Goal: Communication & Community: Answer question/provide support

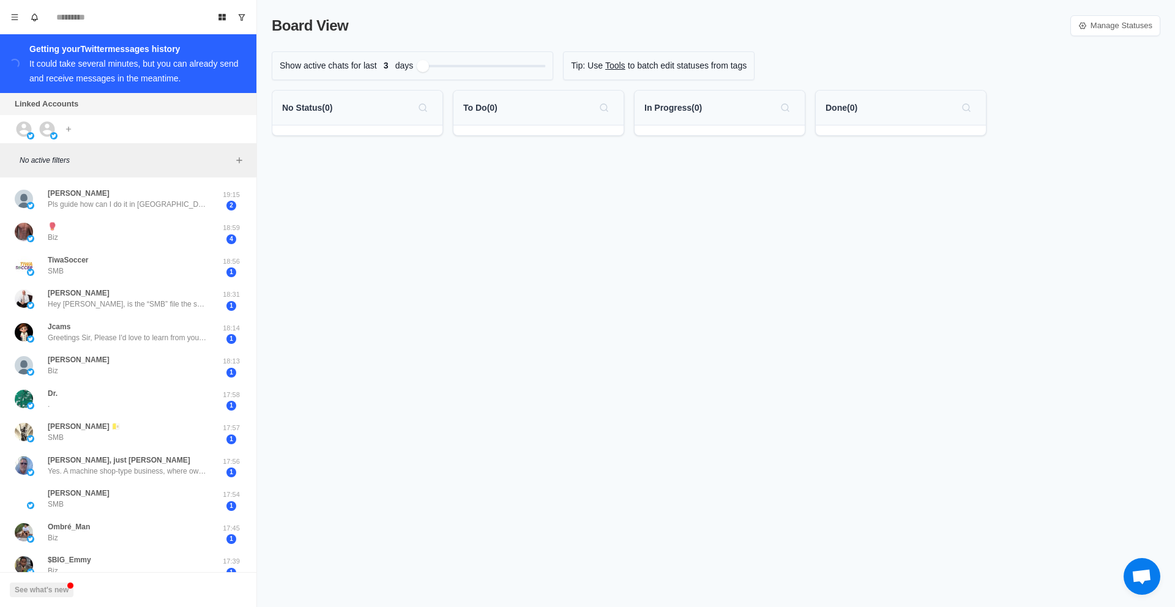
scroll to position [331, 0]
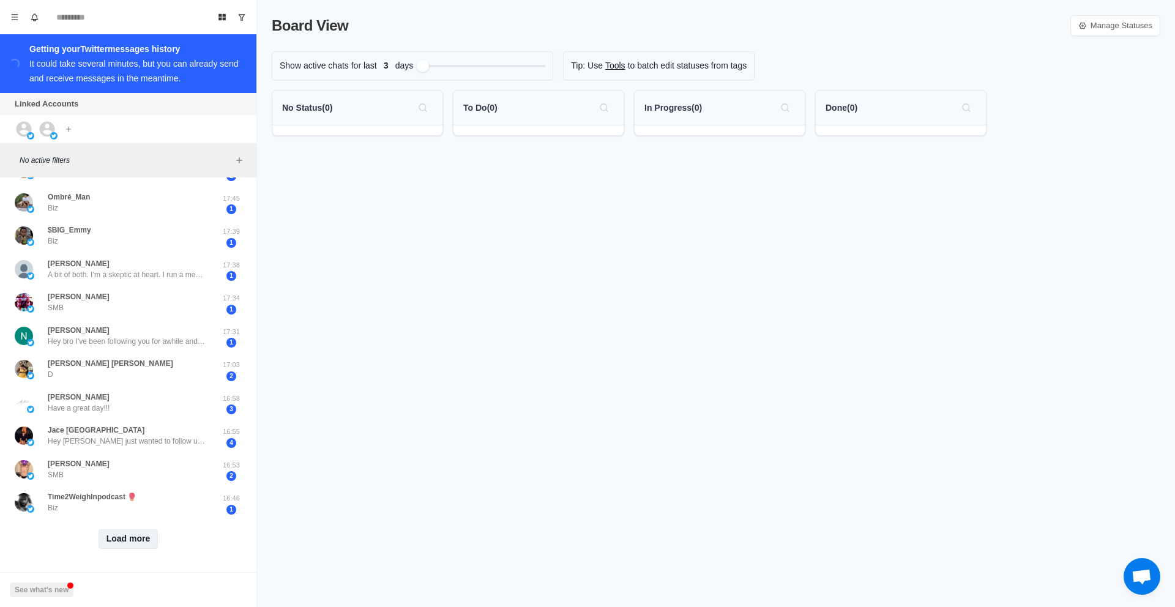
click at [110, 540] on button "Load more" at bounding box center [129, 539] width 60 height 20
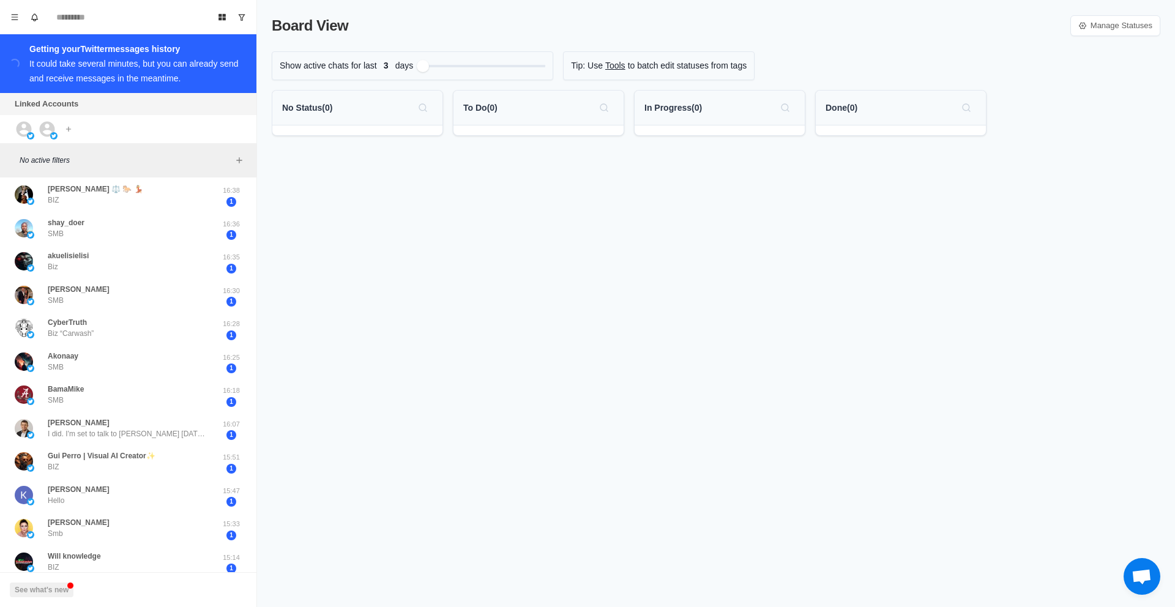
scroll to position [998, 0]
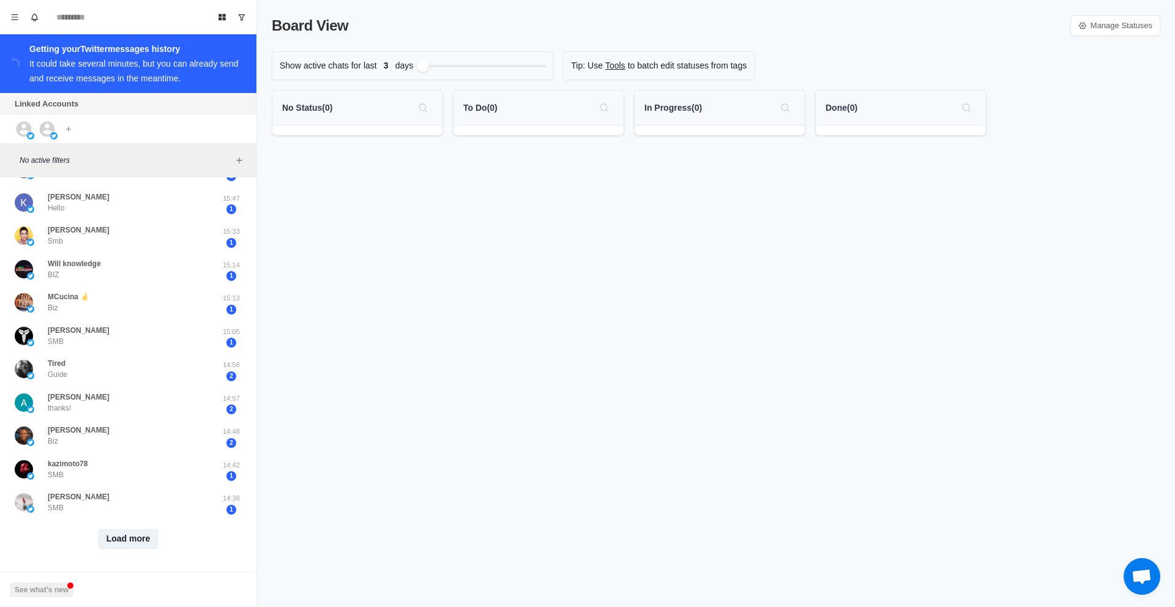
click at [124, 543] on button "Load more" at bounding box center [129, 539] width 60 height 20
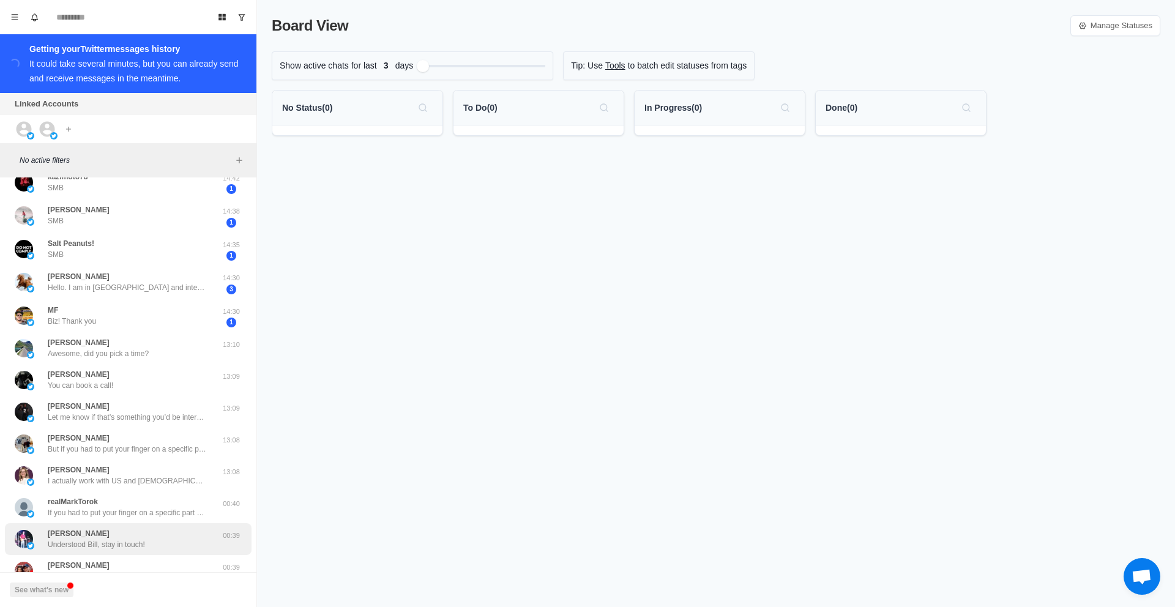
scroll to position [1282, 0]
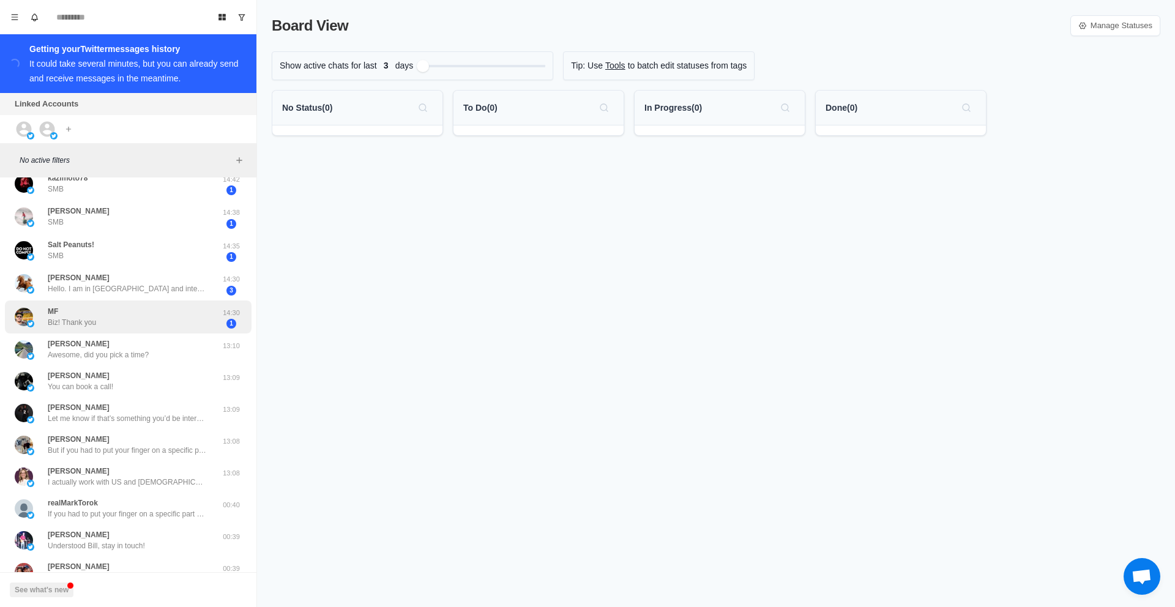
click at [132, 322] on div "MF Biz! Thank you" at bounding box center [115, 317] width 201 height 24
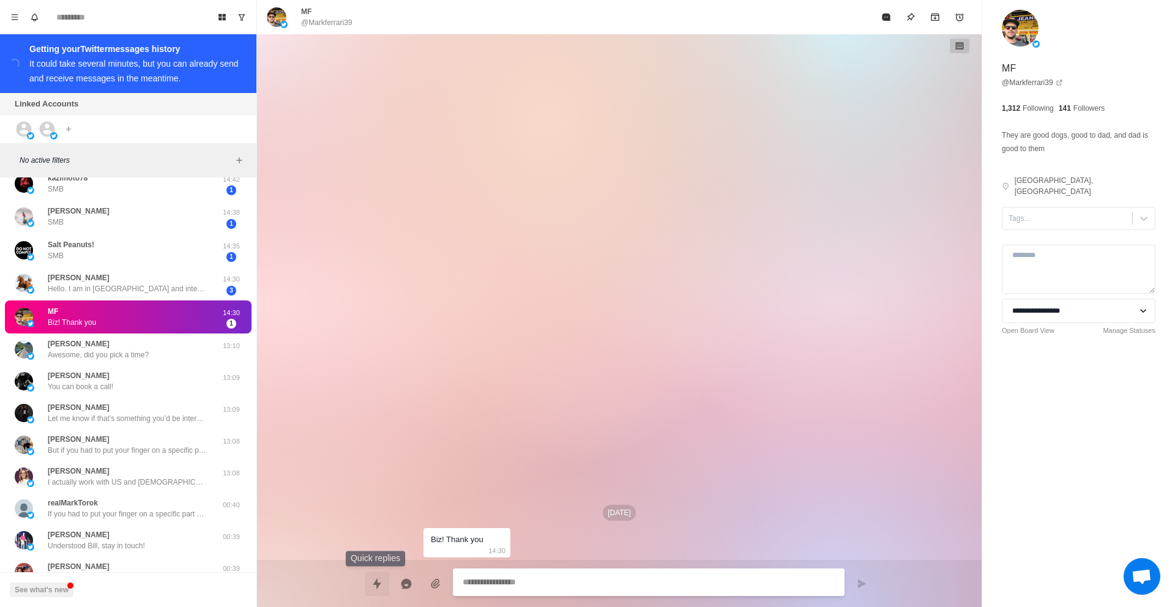
click at [370, 580] on button "Quick replies" at bounding box center [377, 583] width 24 height 24
type textarea "*"
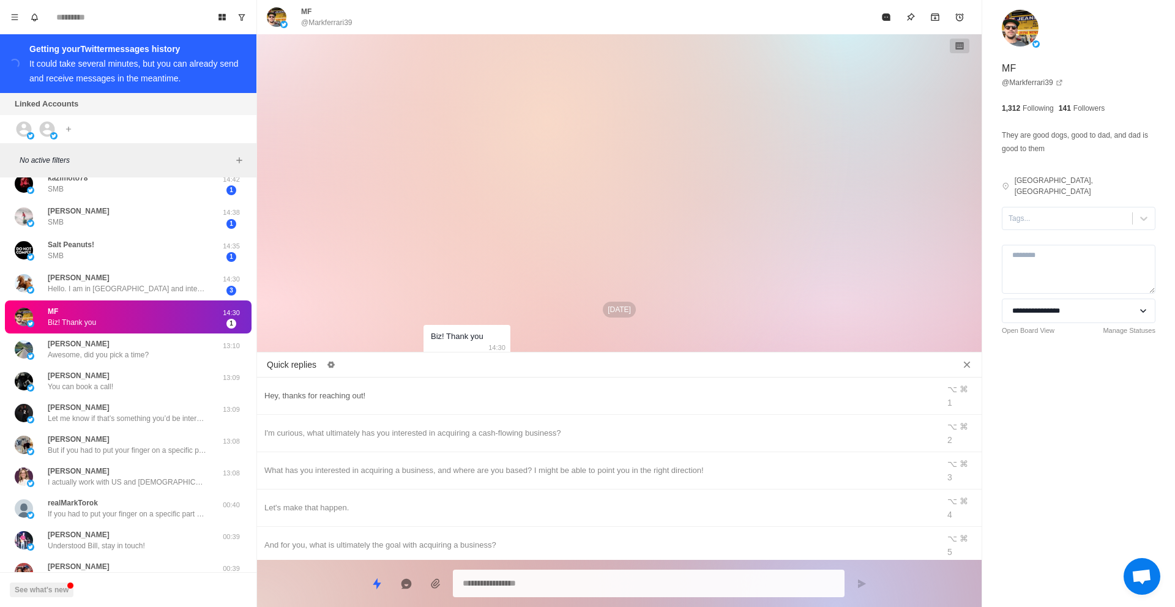
click at [446, 393] on div "Hey, thanks for reaching out!" at bounding box center [597, 395] width 667 height 13
type textarea "**********"
click at [869, 584] on button "Send message" at bounding box center [861, 583] width 24 height 24
type textarea "*"
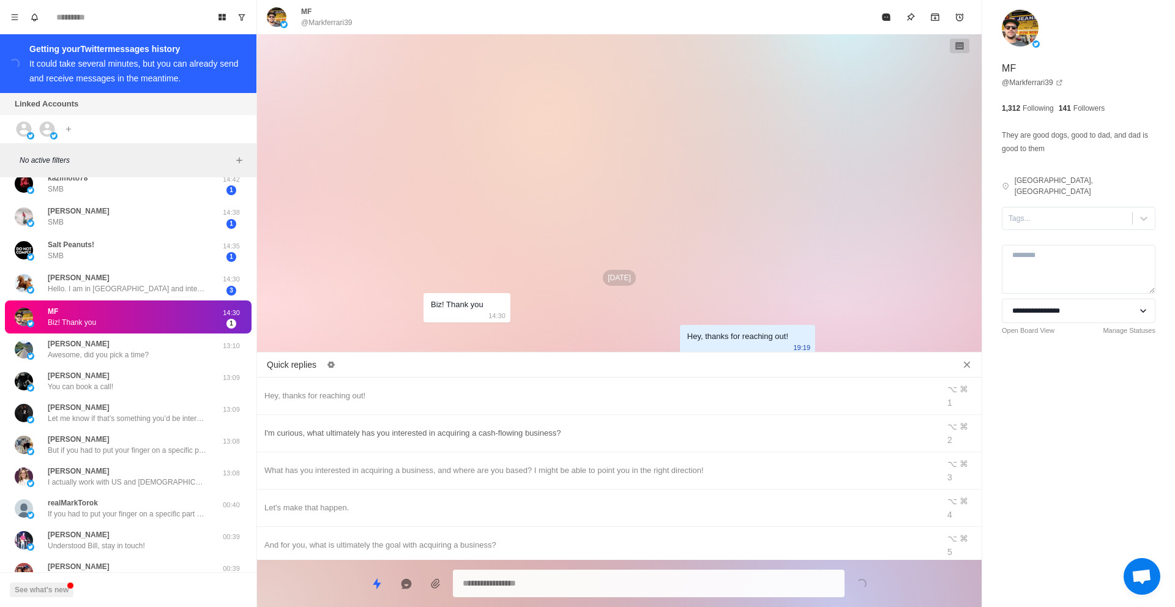
click at [510, 426] on div "I'm curious, what ultimately has you interested in acquiring a cash-flowing bus…" at bounding box center [597, 432] width 667 height 13
type textarea "**********"
click at [864, 582] on icon "Send message" at bounding box center [862, 583] width 8 height 9
type textarea "*"
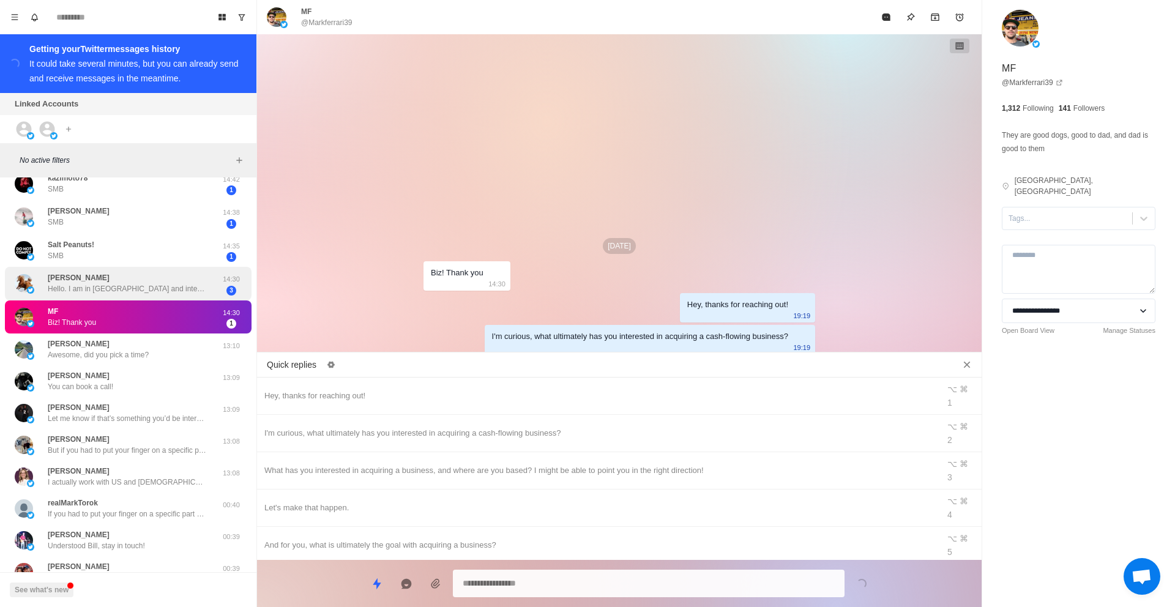
click at [188, 296] on div "[PERSON_NAME] Hello. I am in [GEOGRAPHIC_DATA] and interested in starting a Car…" at bounding box center [128, 284] width 247 height 34
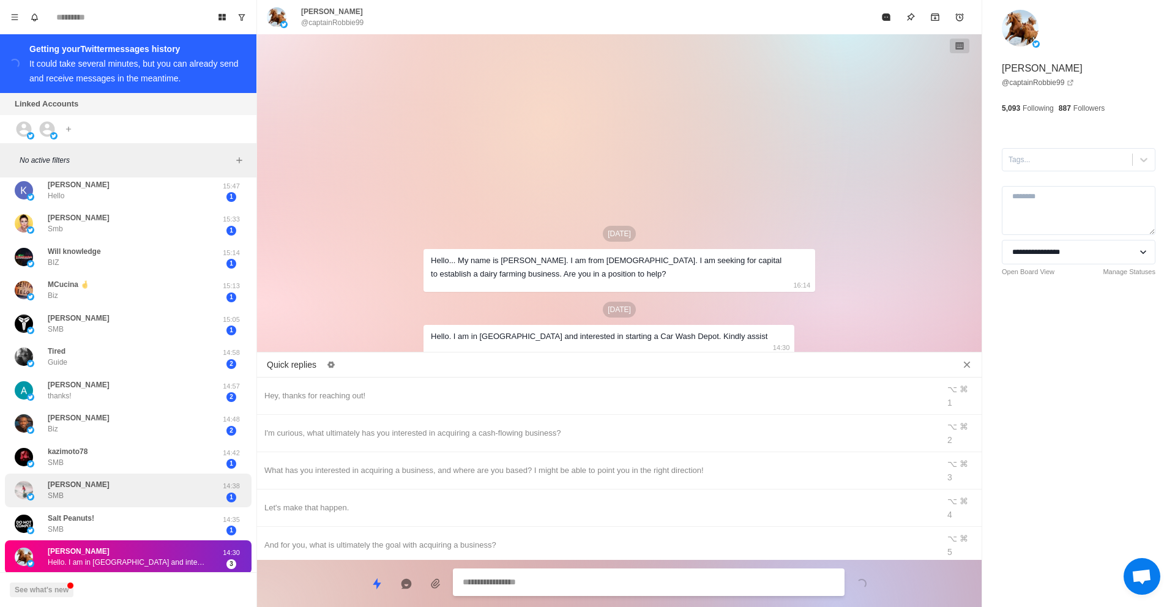
scroll to position [962, 0]
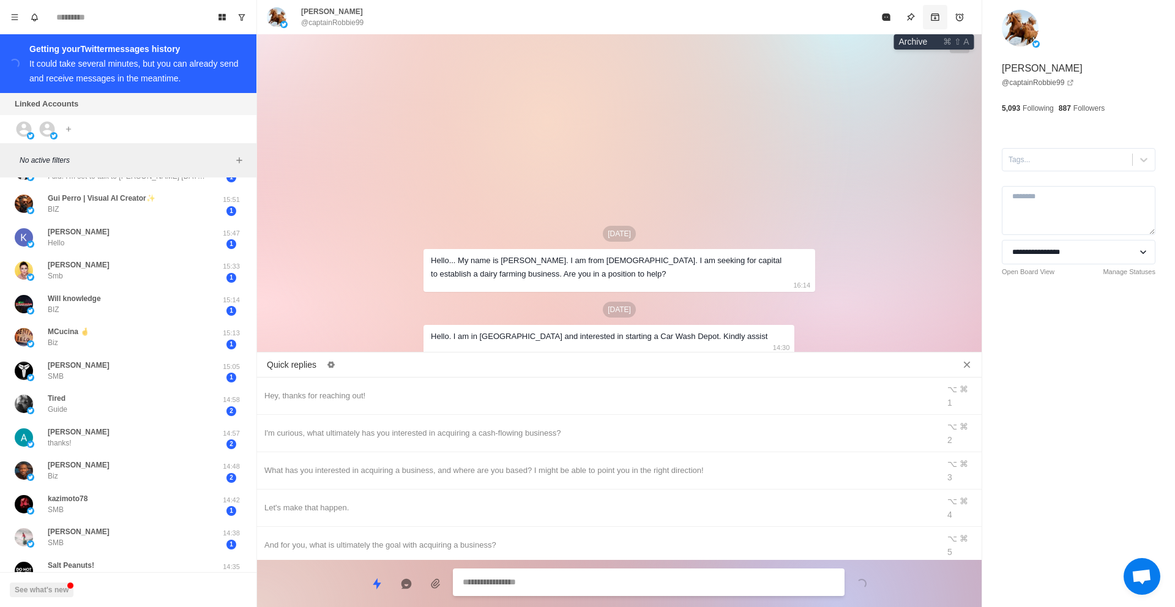
click at [937, 20] on icon "Archive" at bounding box center [935, 16] width 8 height 7
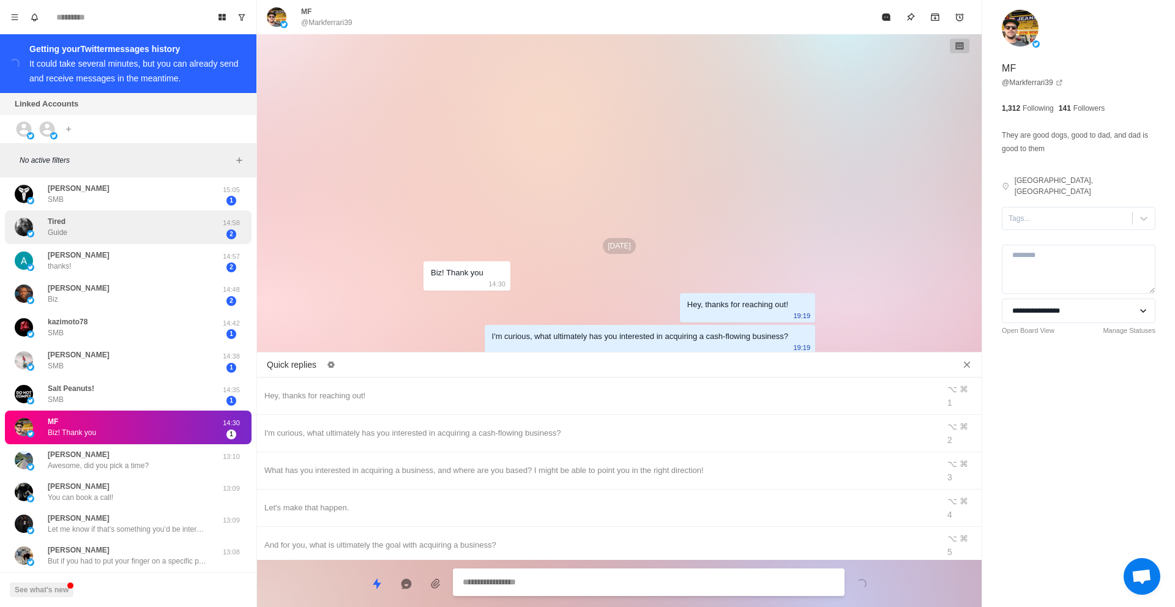
scroll to position [1144, 0]
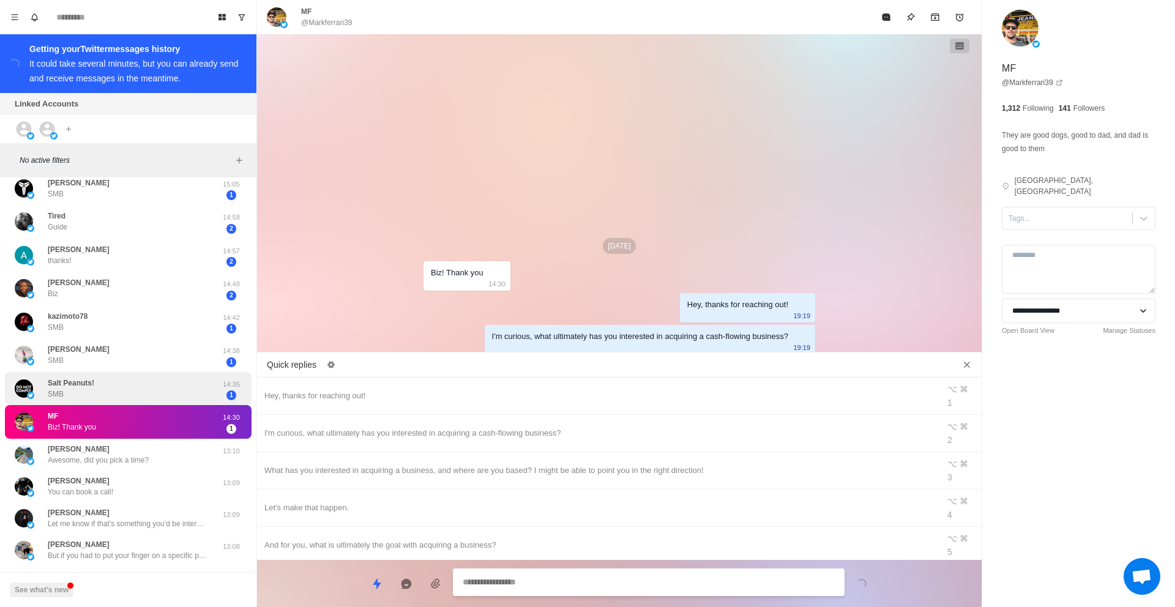
click at [180, 401] on div "Salt Peanuts! SMB" at bounding box center [115, 389] width 201 height 24
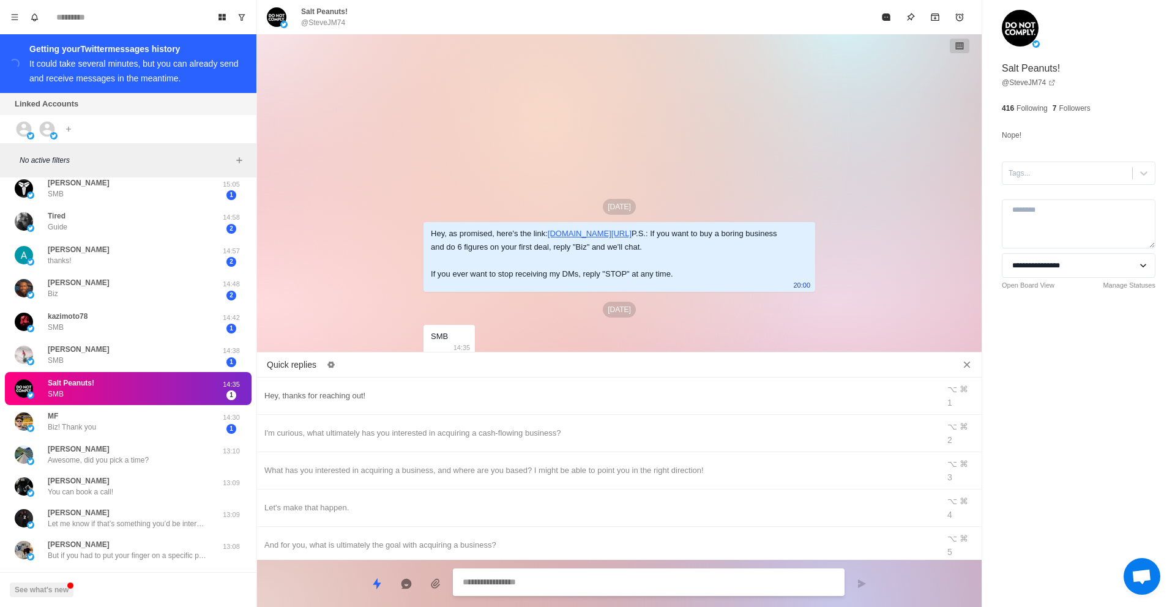
type textarea "*"
drag, startPoint x: 556, startPoint y: 387, endPoint x: 584, endPoint y: 390, distance: 28.9
click at [556, 389] on div "Hey, thanks for reaching out!" at bounding box center [597, 395] width 667 height 13
type textarea "**********"
drag, startPoint x: 857, startPoint y: 578, endPoint x: 851, endPoint y: 574, distance: 7.0
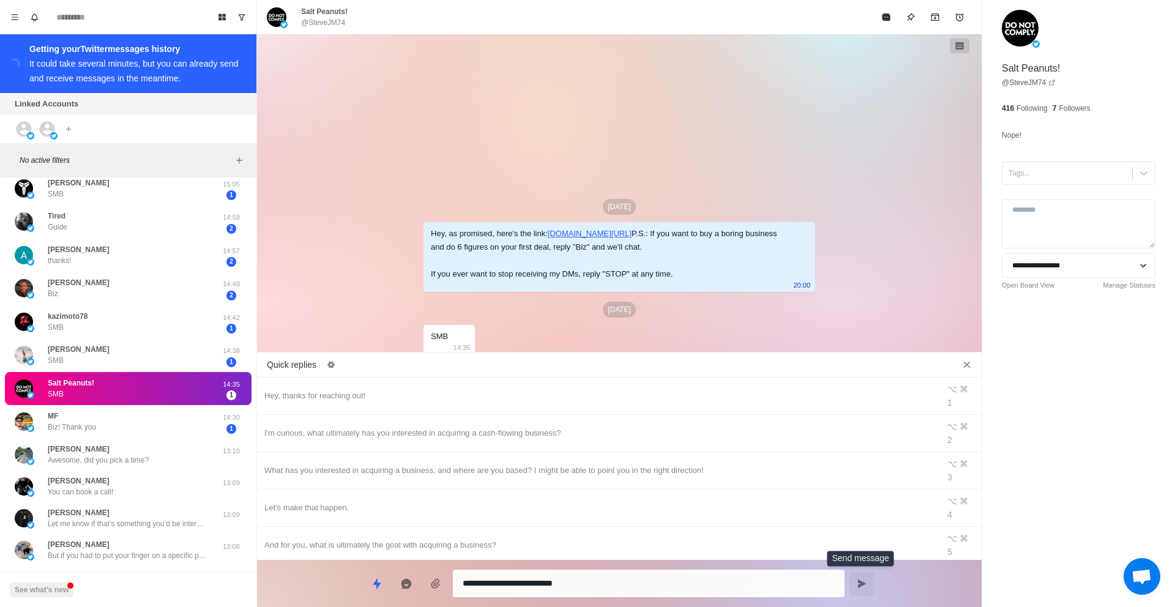
click at [857, 579] on icon "Send message" at bounding box center [862, 584] width 10 height 10
type textarea "*"
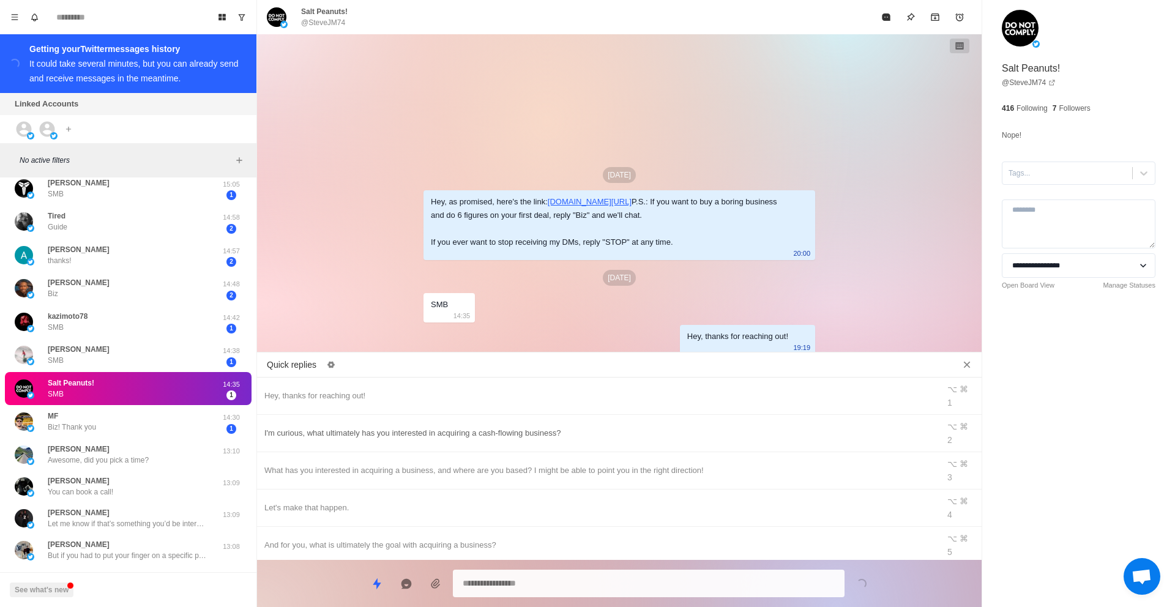
click at [581, 426] on div "I'm curious, what ultimately has you interested in acquiring a cash-flowing bus…" at bounding box center [597, 432] width 667 height 13
type textarea "**********"
click at [862, 582] on icon "Send message" at bounding box center [862, 583] width 8 height 9
type textarea "*"
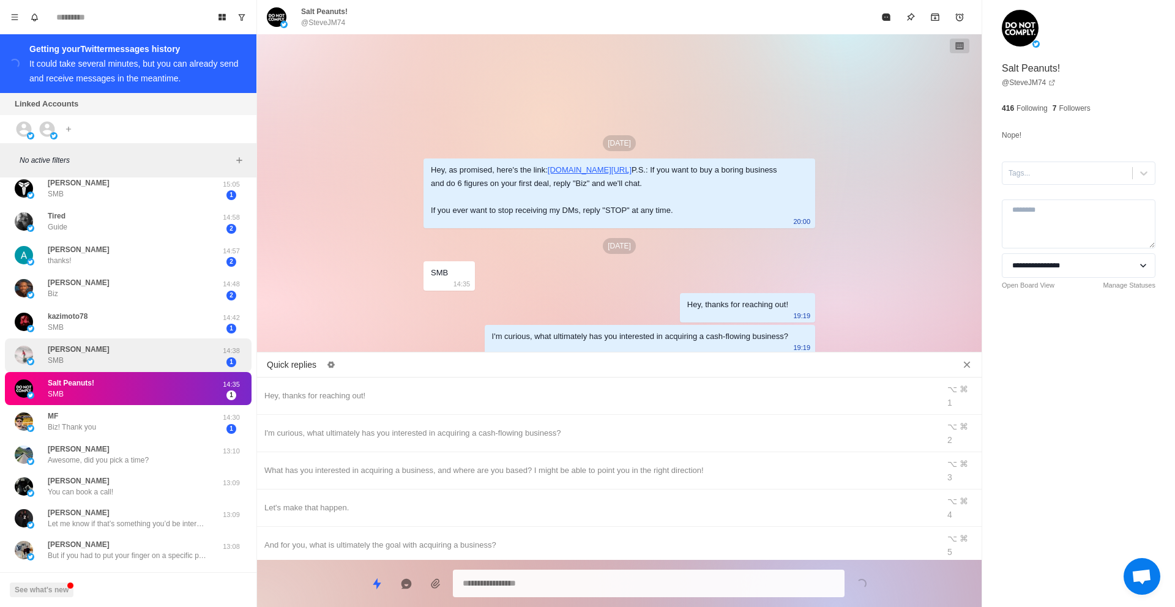
click at [176, 362] on div "[PERSON_NAME] SMB" at bounding box center [115, 355] width 201 height 24
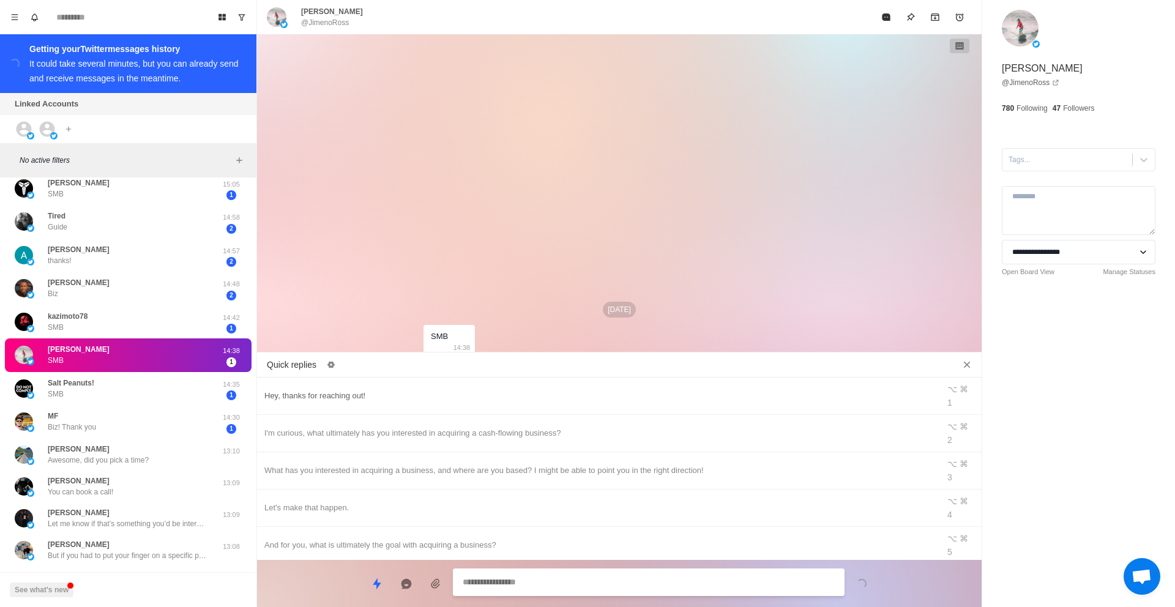
type textarea "*"
click at [390, 389] on div "Hey, thanks for reaching out!" at bounding box center [597, 395] width 667 height 13
type textarea "**********"
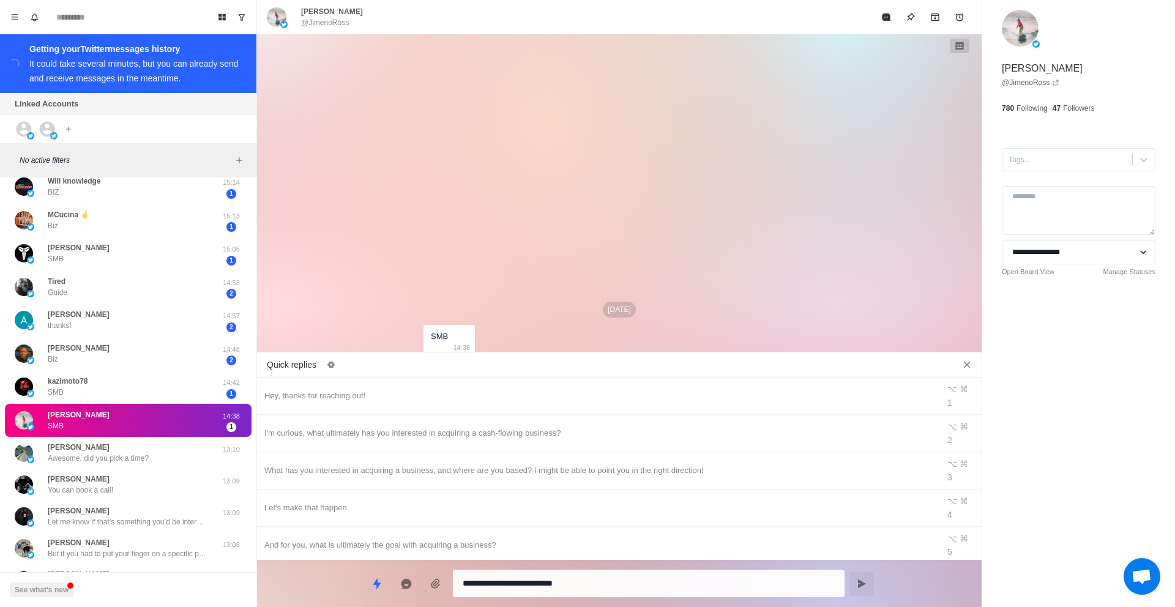
scroll to position [0, 0]
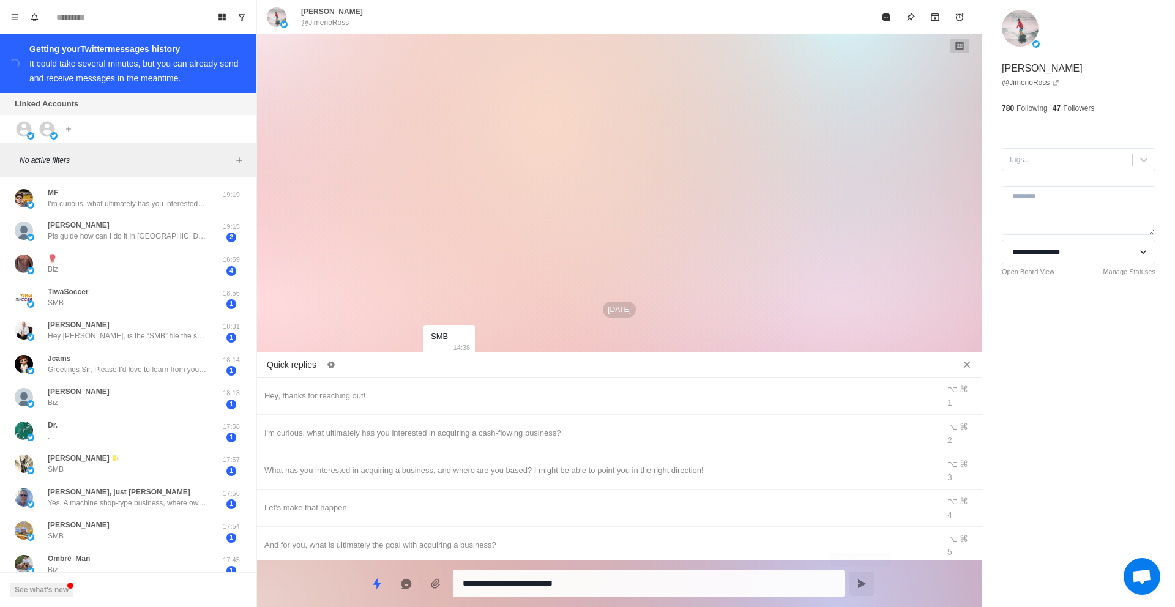
click at [858, 582] on icon "Send message" at bounding box center [862, 583] width 8 height 9
type textarea "*"
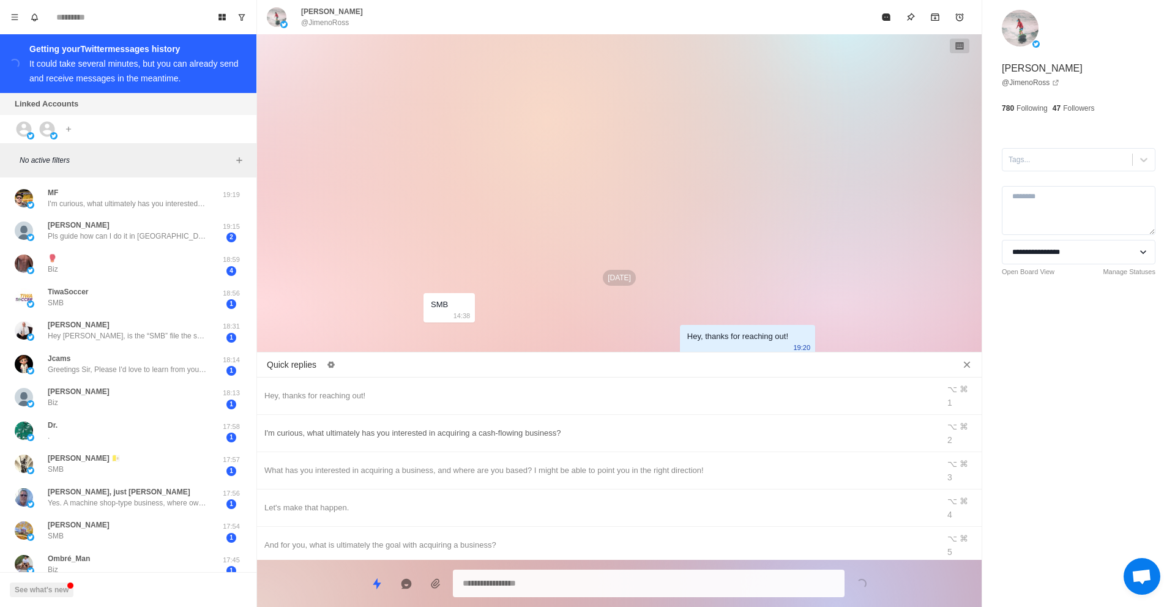
type textarea "*"
click at [493, 426] on div "I'm curious, what ultimately has you interested in acquiring a cash-flowing bus…" at bounding box center [597, 432] width 667 height 13
type textarea "**********"
click at [866, 584] on icon "Send message" at bounding box center [862, 584] width 10 height 10
type textarea "*"
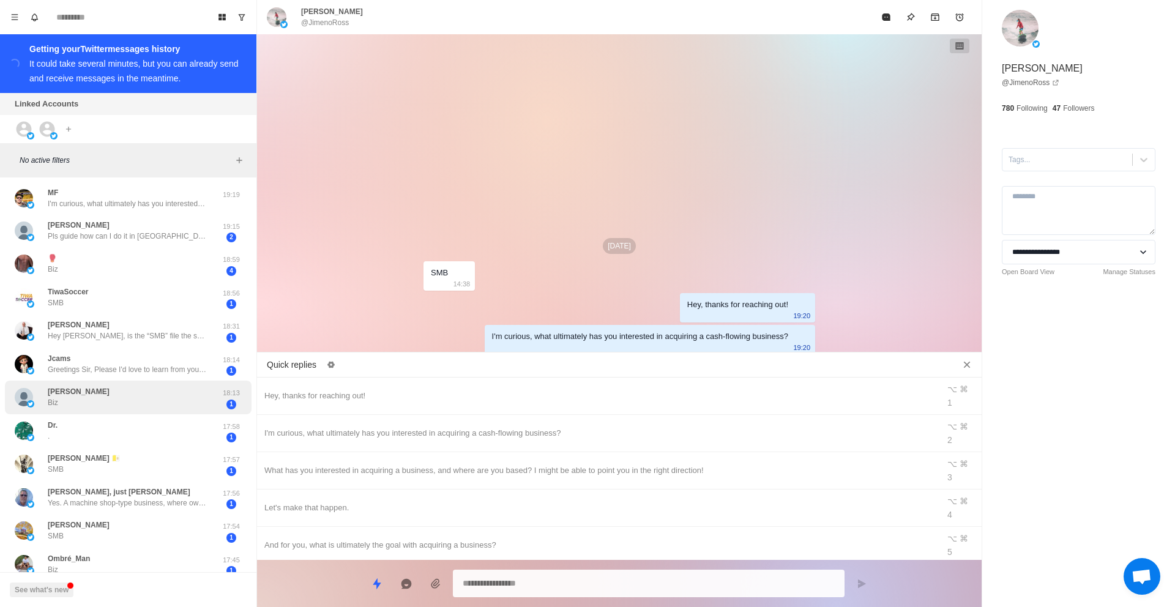
click at [118, 401] on div "[PERSON_NAME]" at bounding box center [115, 397] width 201 height 24
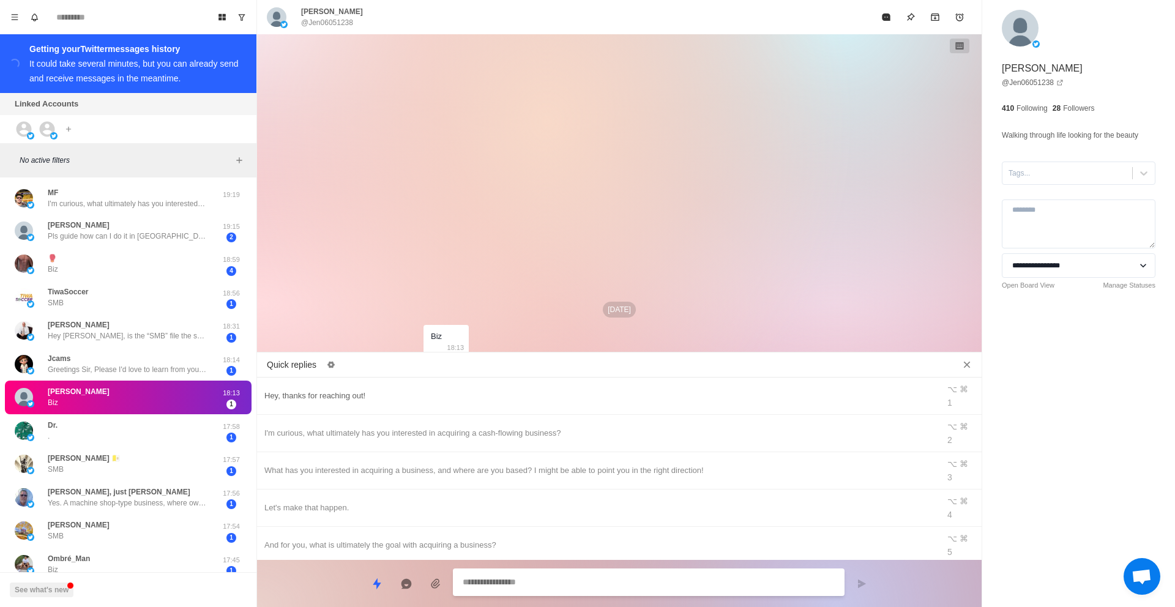
type textarea "*"
click at [526, 390] on div "Hey, thanks for reaching out!" at bounding box center [597, 395] width 667 height 13
type textarea "**********"
click at [865, 576] on button "Send message" at bounding box center [861, 583] width 24 height 24
type textarea "*"
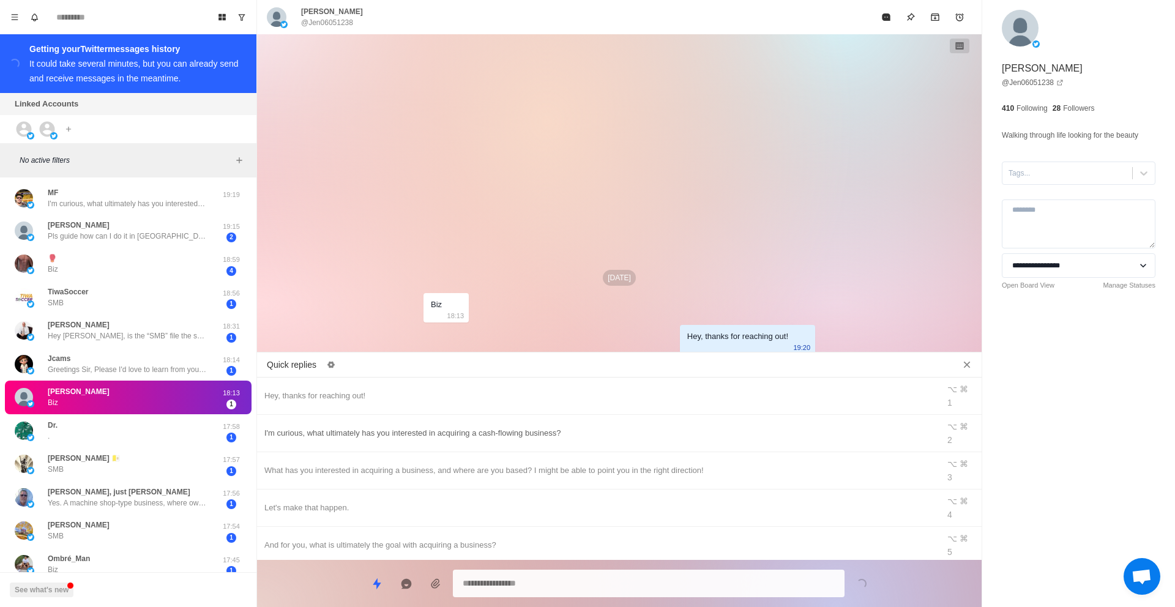
type textarea "*"
click at [541, 426] on div "I'm curious, what ultimately has you interested in acquiring a cash-flowing bus…" at bounding box center [597, 432] width 667 height 13
type textarea "**********"
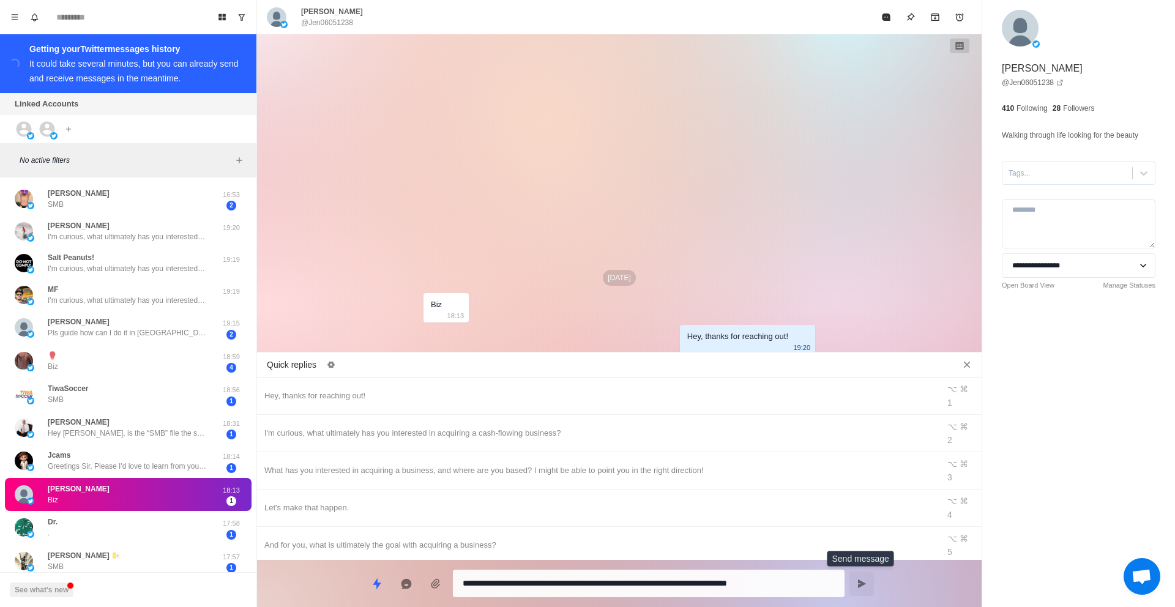
click at [864, 579] on icon "Send message" at bounding box center [862, 584] width 10 height 10
type textarea "*"
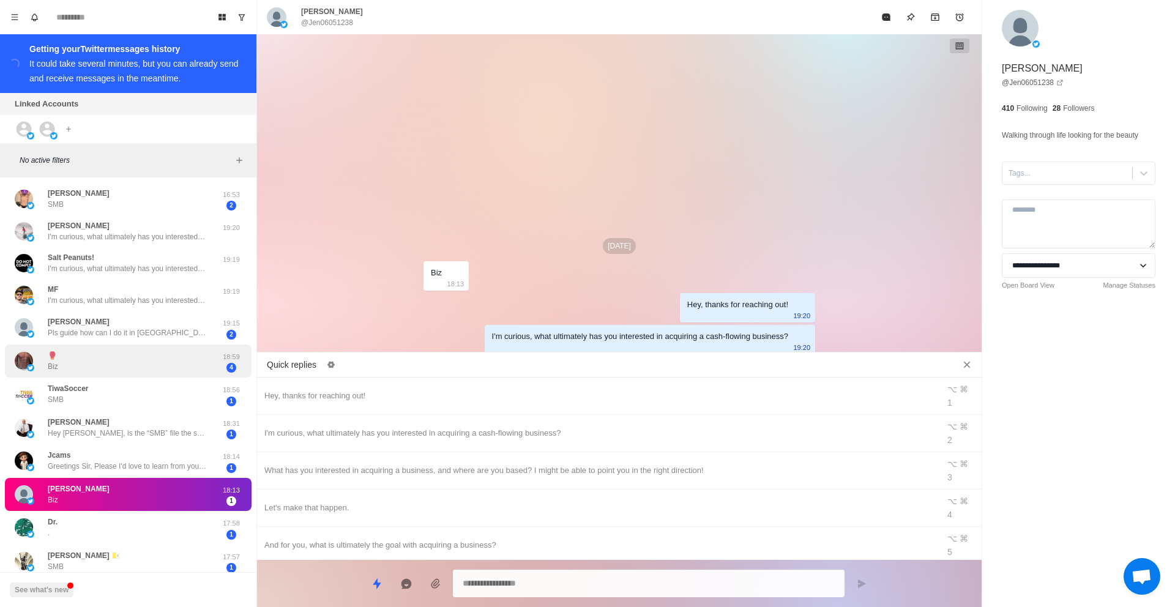
click at [166, 376] on div "🥊 Biz 18:59 4" at bounding box center [128, 361] width 247 height 34
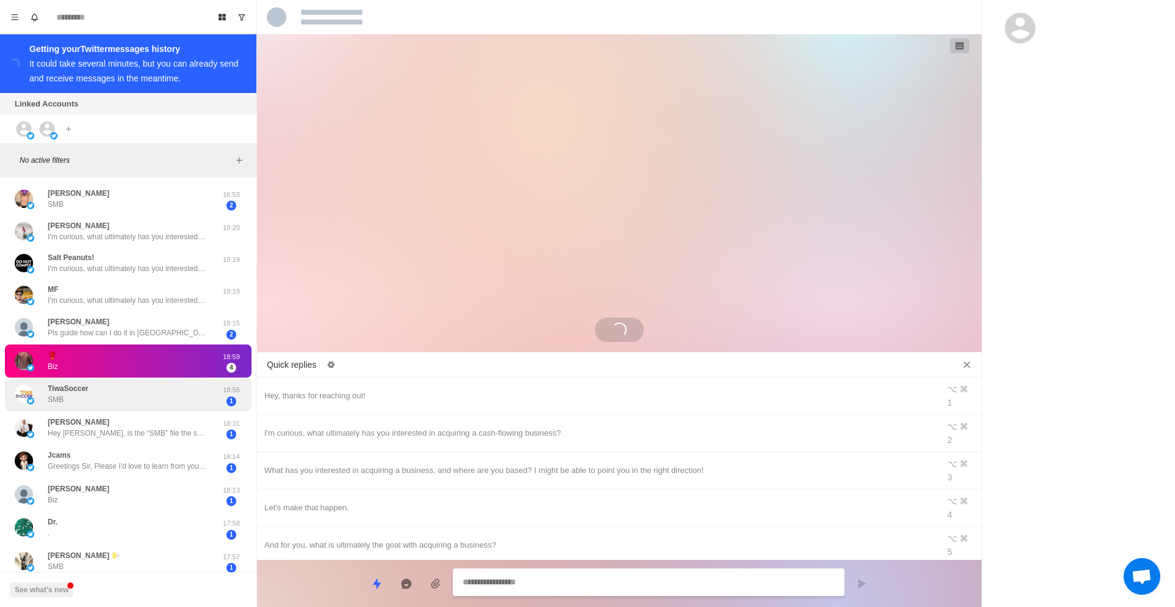
click at [160, 390] on div "TiwaSoccer SMB" at bounding box center [115, 394] width 201 height 24
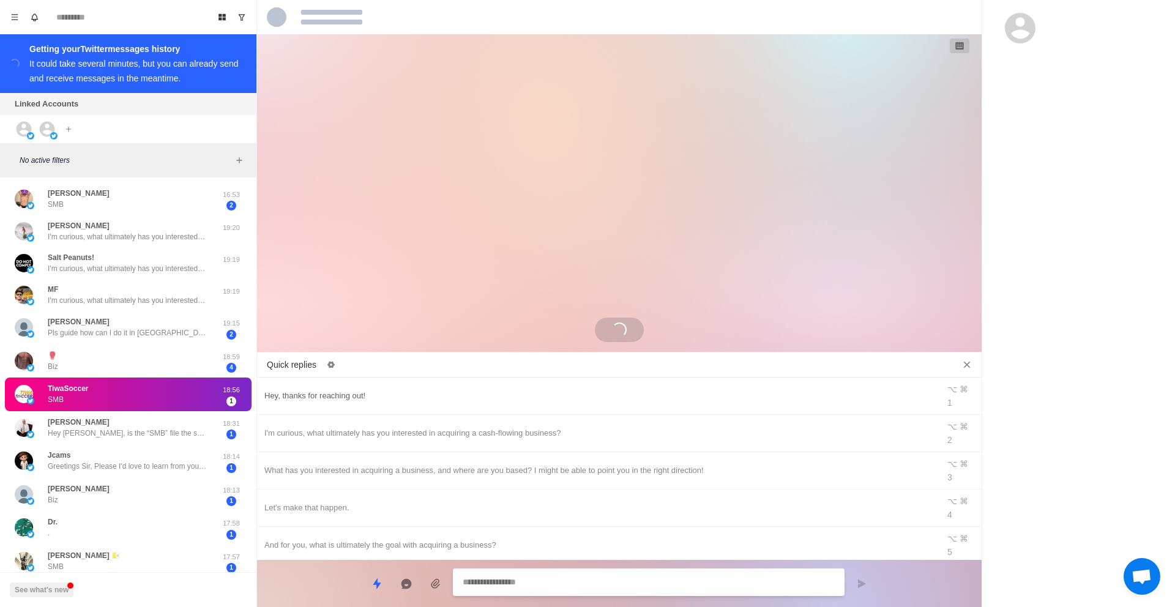
type textarea "*"
click at [359, 390] on div "Hey, thanks for reaching out!" at bounding box center [597, 395] width 667 height 13
type textarea "**********"
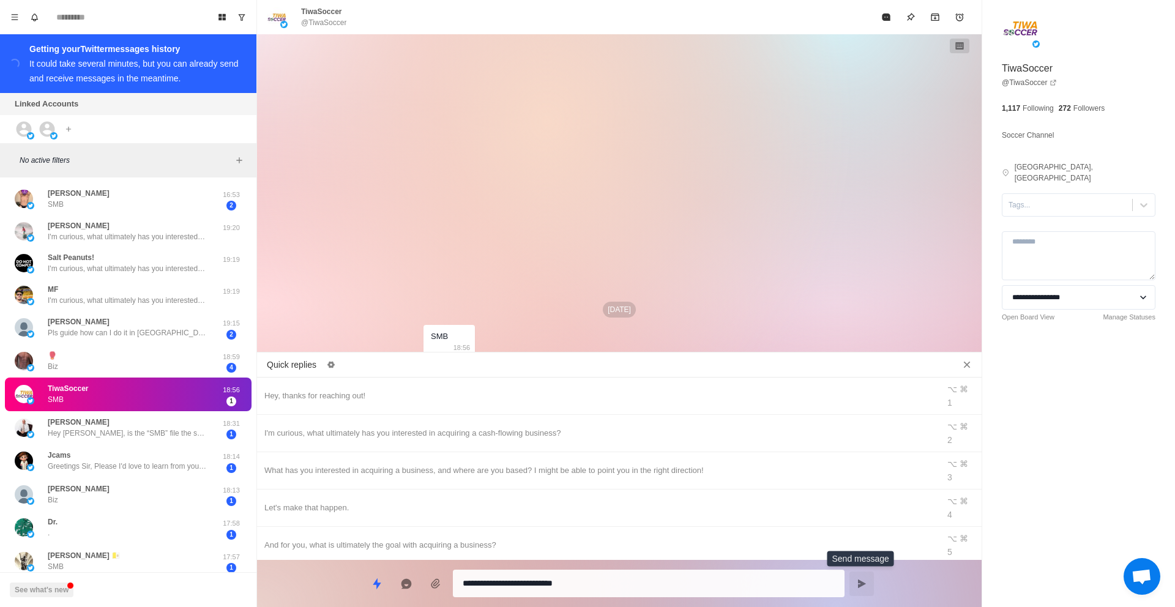
click at [852, 584] on button "Send message" at bounding box center [861, 583] width 24 height 24
type textarea "*"
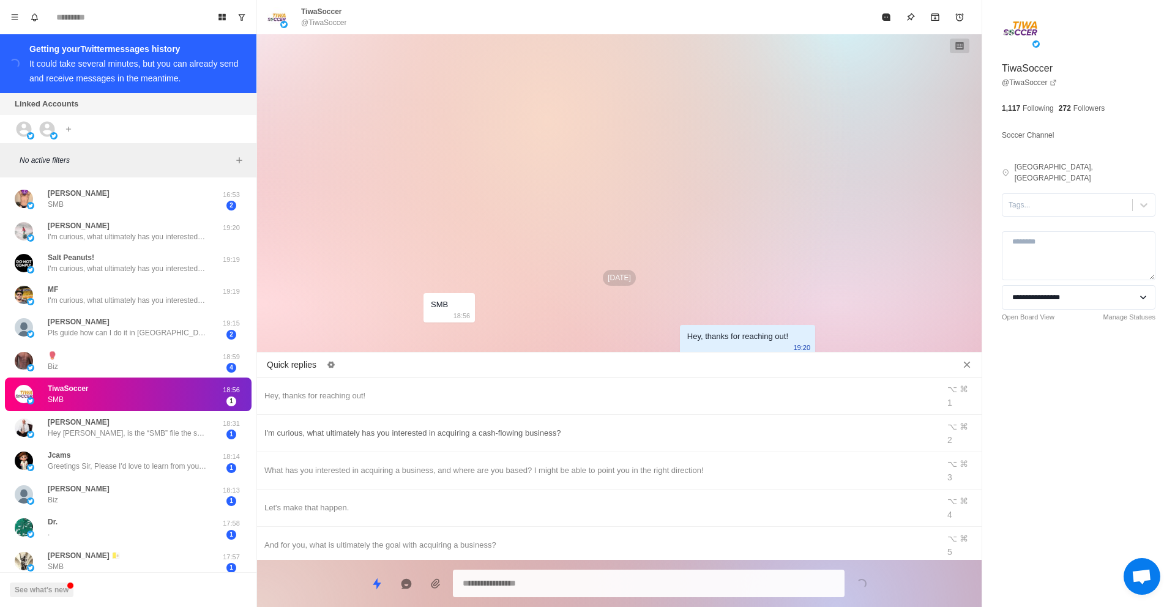
type textarea "*"
click at [617, 426] on div "I'm curious, what ultimately has you interested in acquiring a cash-flowing bus…" at bounding box center [597, 432] width 667 height 13
type textarea "**********"
click at [860, 579] on icon "Send message" at bounding box center [862, 584] width 10 height 10
type textarea "*"
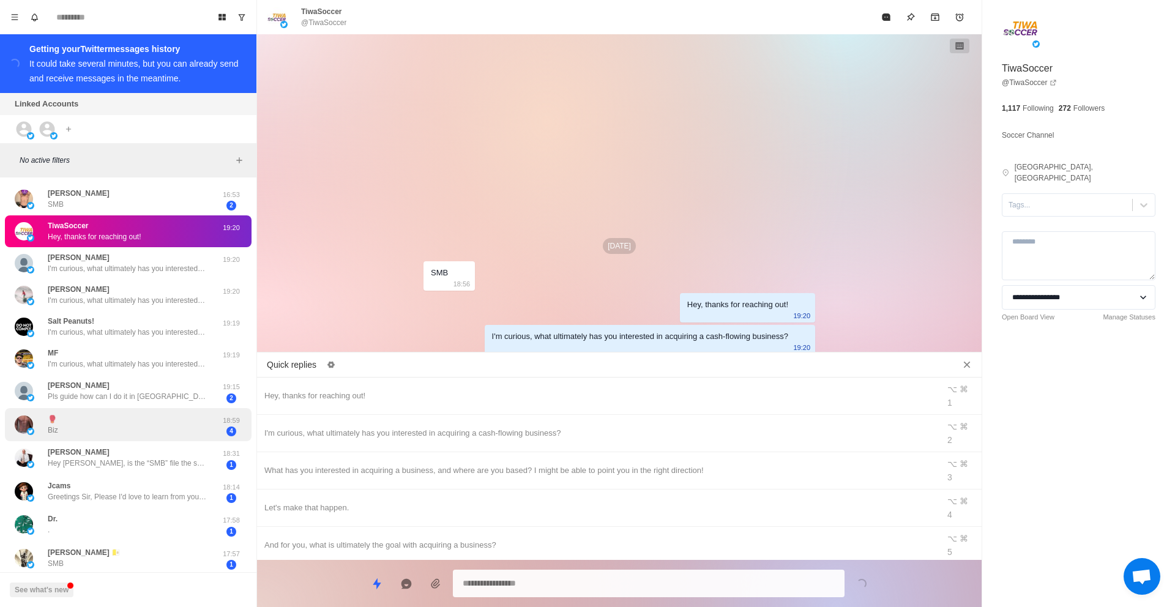
click at [125, 411] on div "🥊 Biz 18:59 4" at bounding box center [128, 425] width 247 height 34
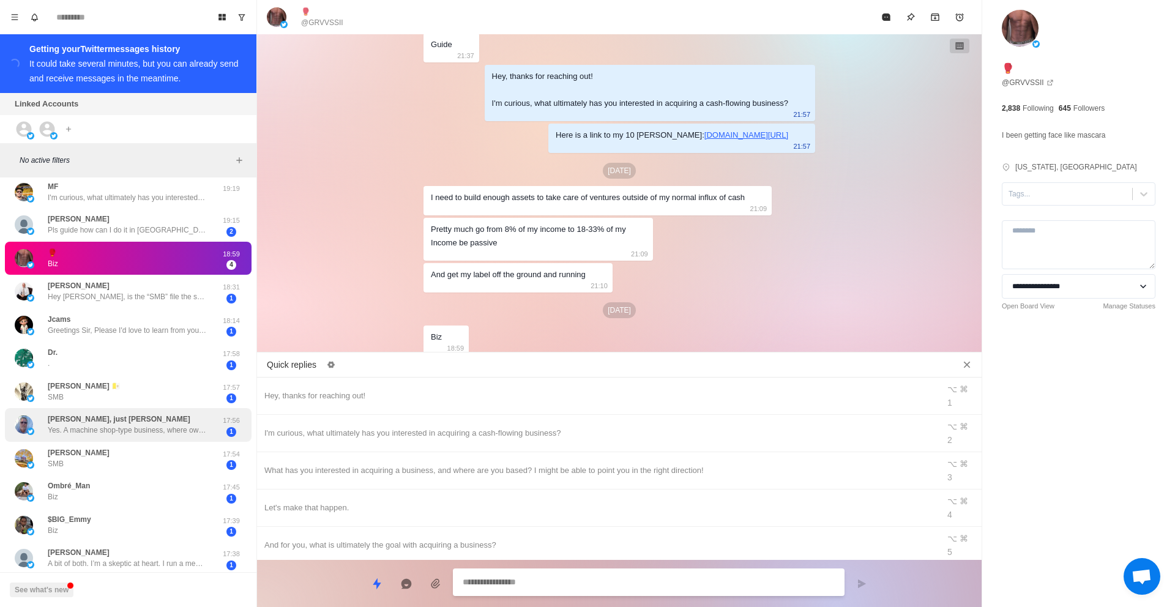
scroll to position [179, 0]
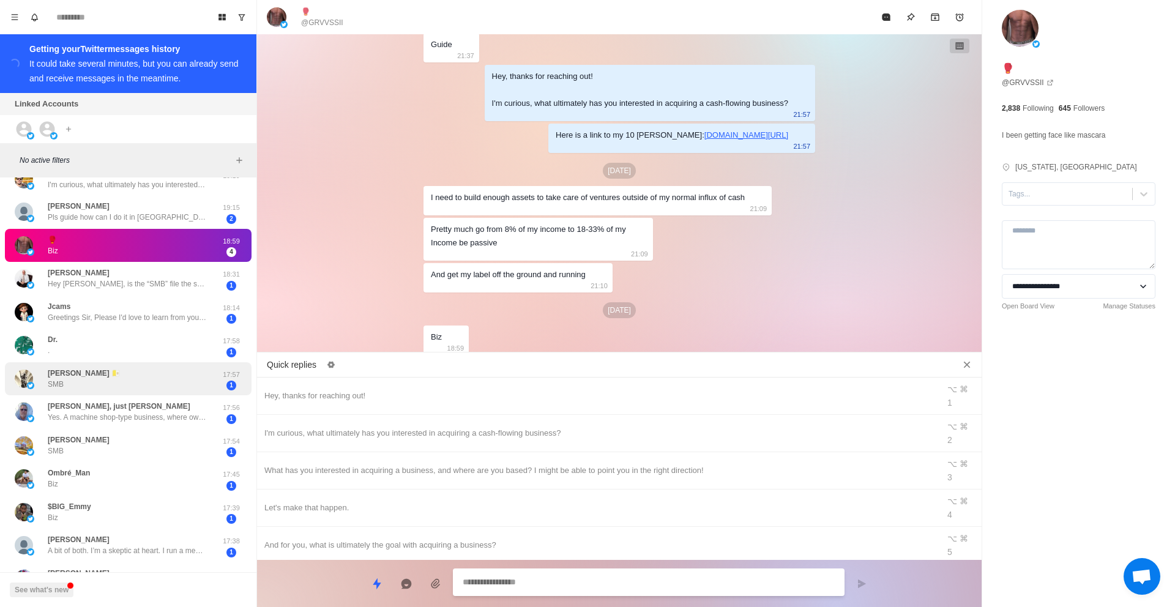
click at [155, 377] on div "[PERSON_NAME] 🇻🇦 SMB" at bounding box center [115, 379] width 201 height 24
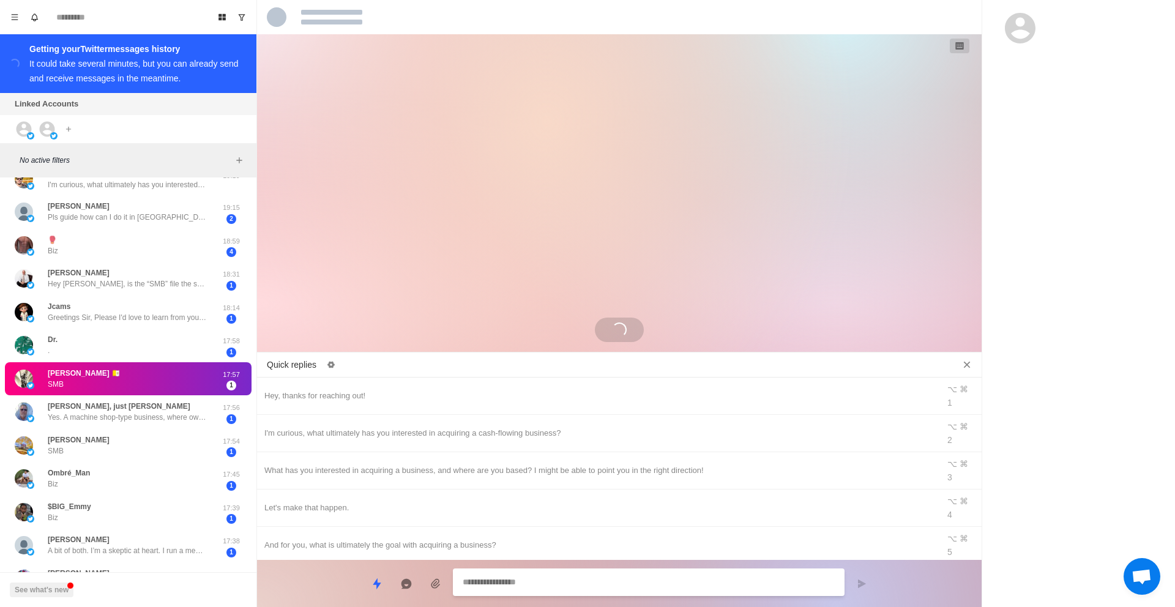
scroll to position [0, 0]
type textarea "*"
click at [321, 389] on div "Hey, thanks for reaching out!" at bounding box center [597, 395] width 667 height 13
type textarea "**********"
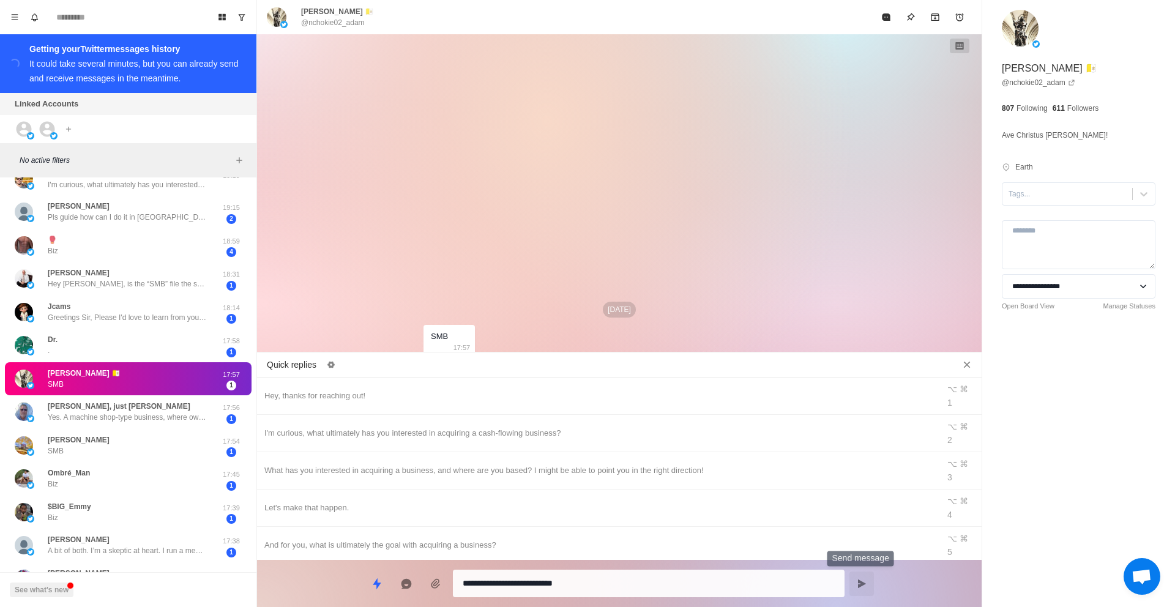
click at [869, 586] on button "Send message" at bounding box center [861, 583] width 24 height 24
type textarea "*"
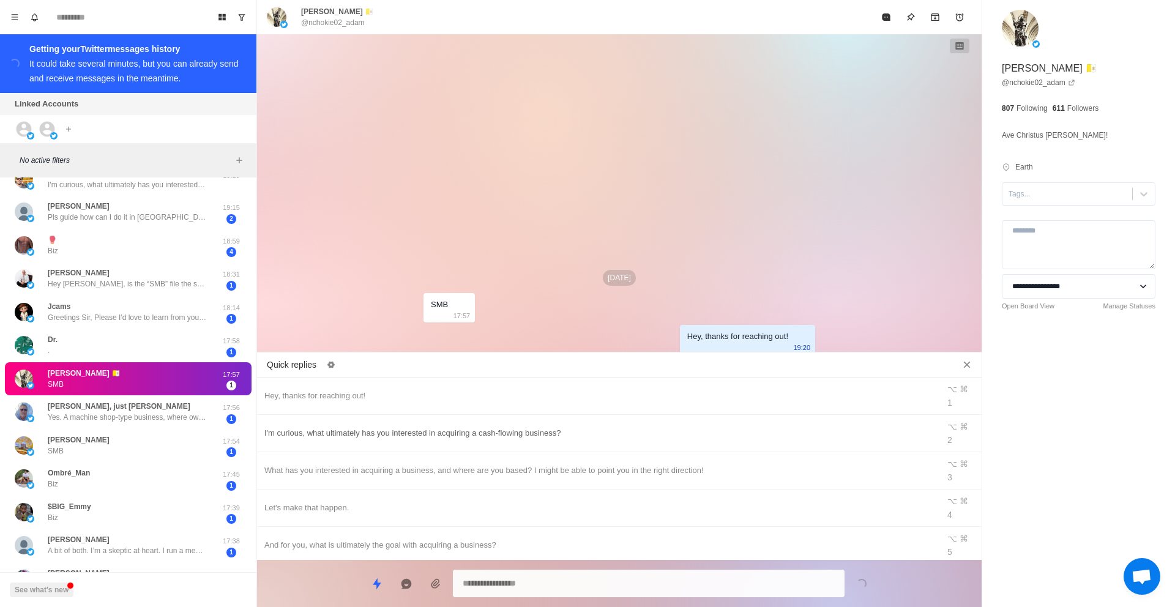
type textarea "*"
click at [619, 426] on div "I'm curious, what ultimately has you interested in acquiring a cash-flowing bus…" at bounding box center [597, 432] width 667 height 13
type textarea "**********"
click at [863, 577] on button "Send message" at bounding box center [861, 583] width 24 height 24
type textarea "*"
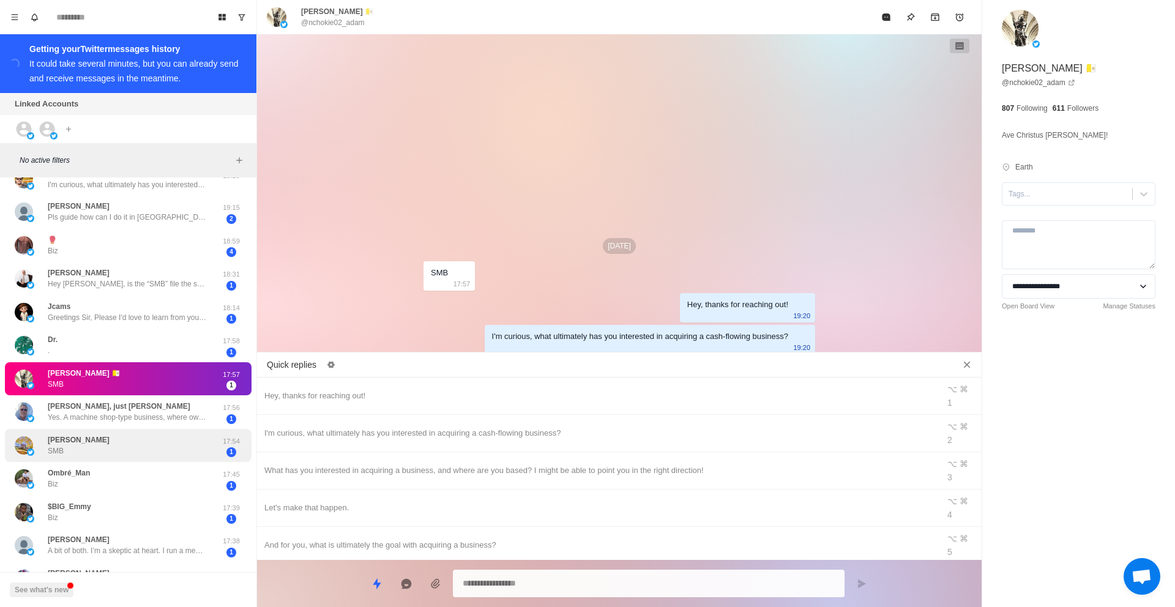
click at [220, 443] on p "17:54" at bounding box center [231, 441] width 31 height 10
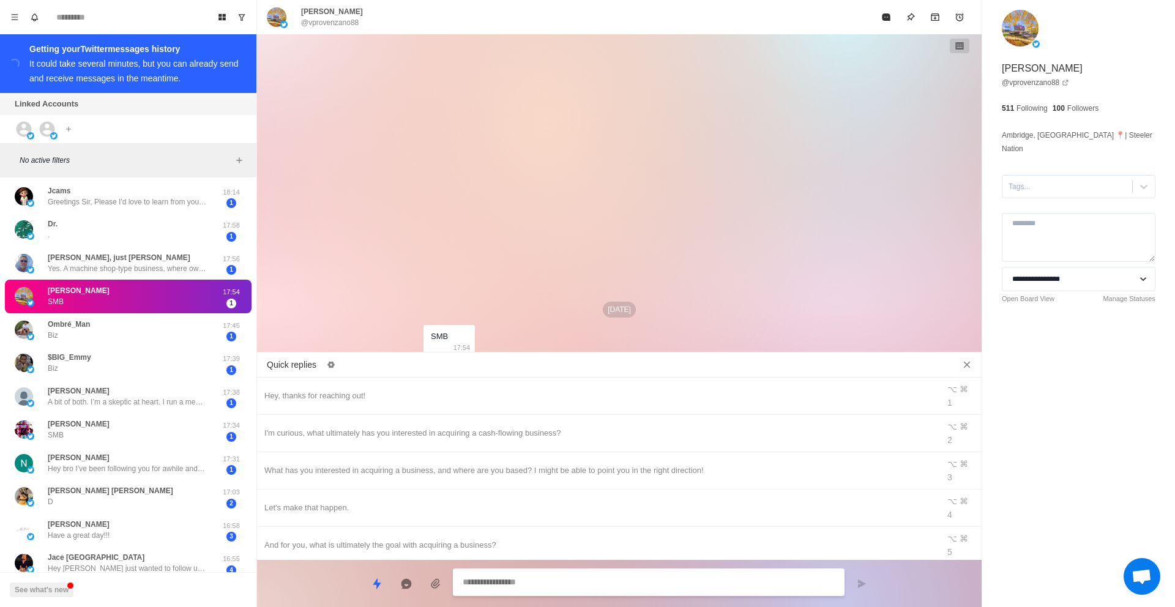
scroll to position [341, 0]
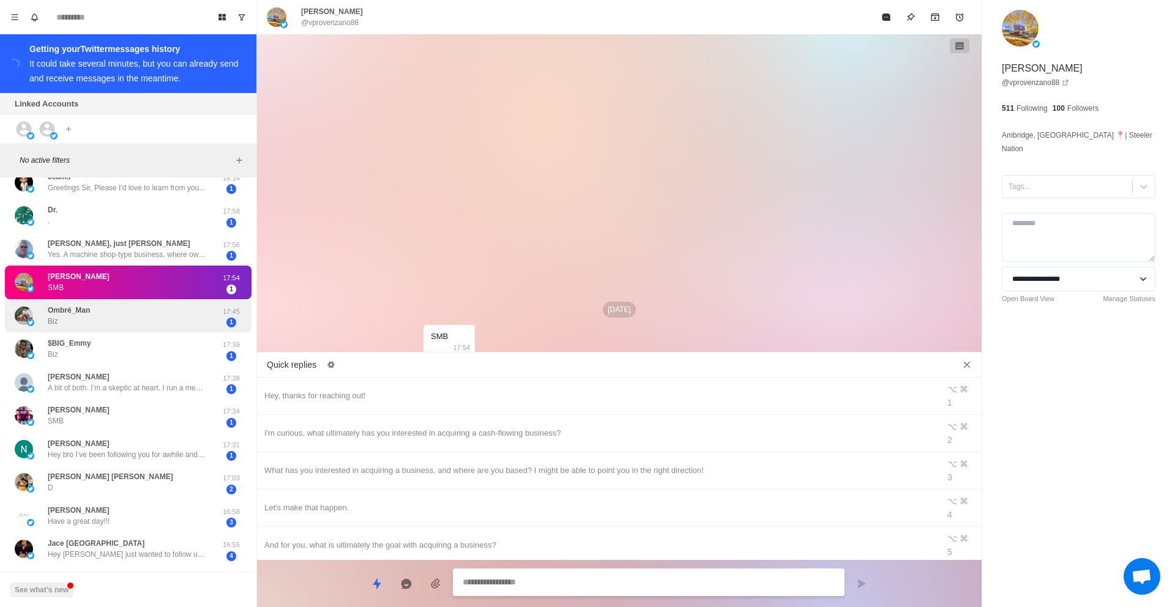
click at [116, 320] on div "Ombré_Man Biz" at bounding box center [115, 316] width 201 height 24
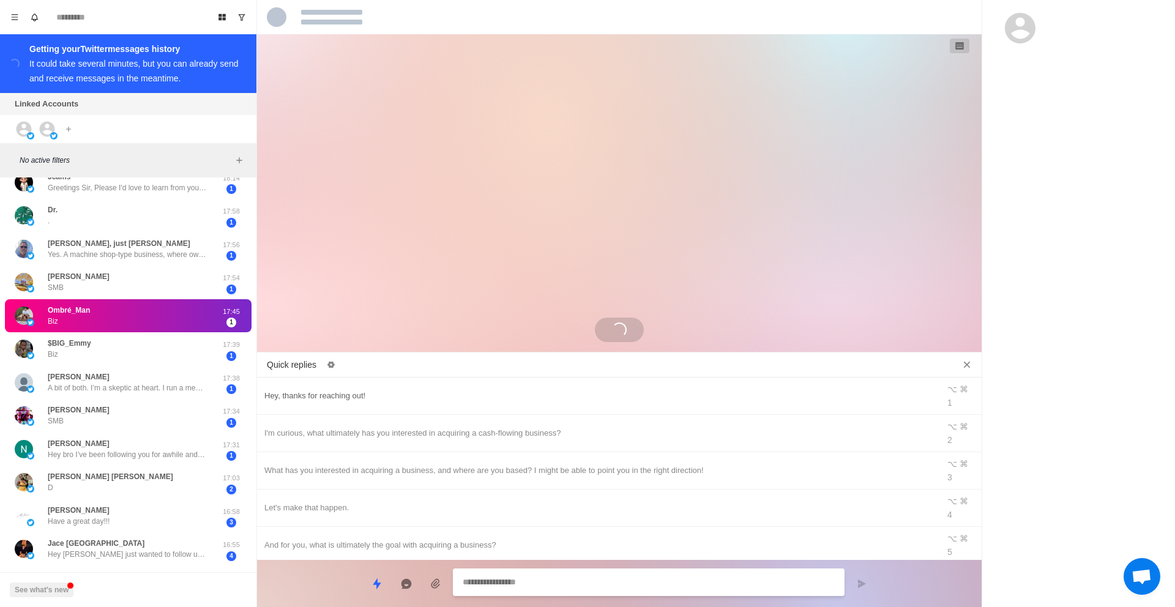
type textarea "*"
click at [466, 390] on div "Hey, thanks for reaching out!" at bounding box center [597, 395] width 667 height 13
type textarea "**********"
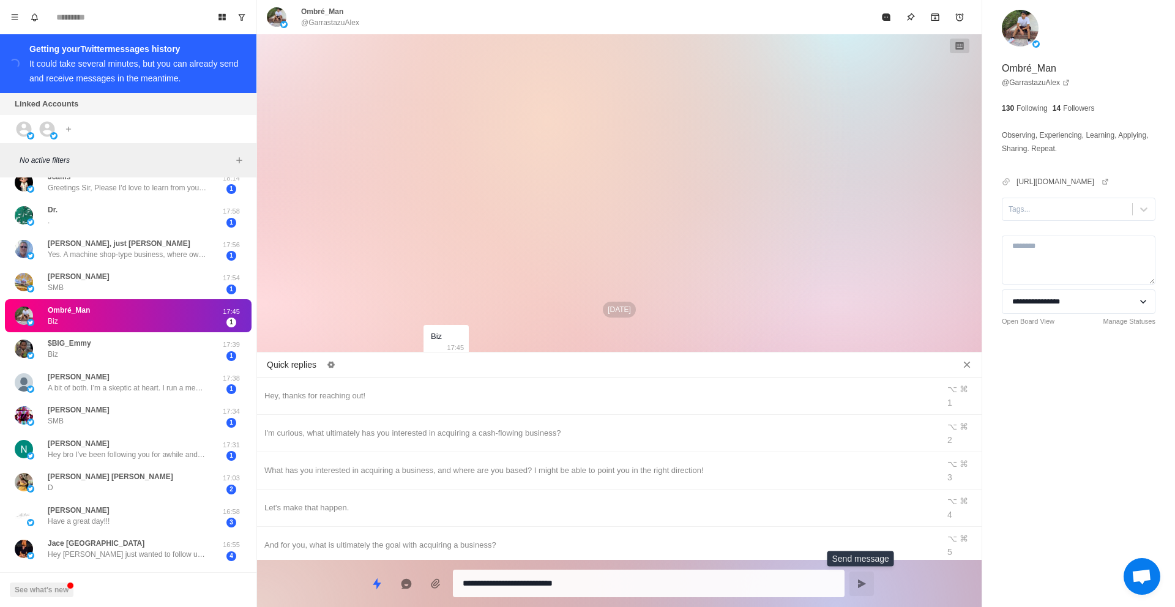
click at [869, 585] on button "Send message" at bounding box center [861, 583] width 24 height 24
type textarea "*"
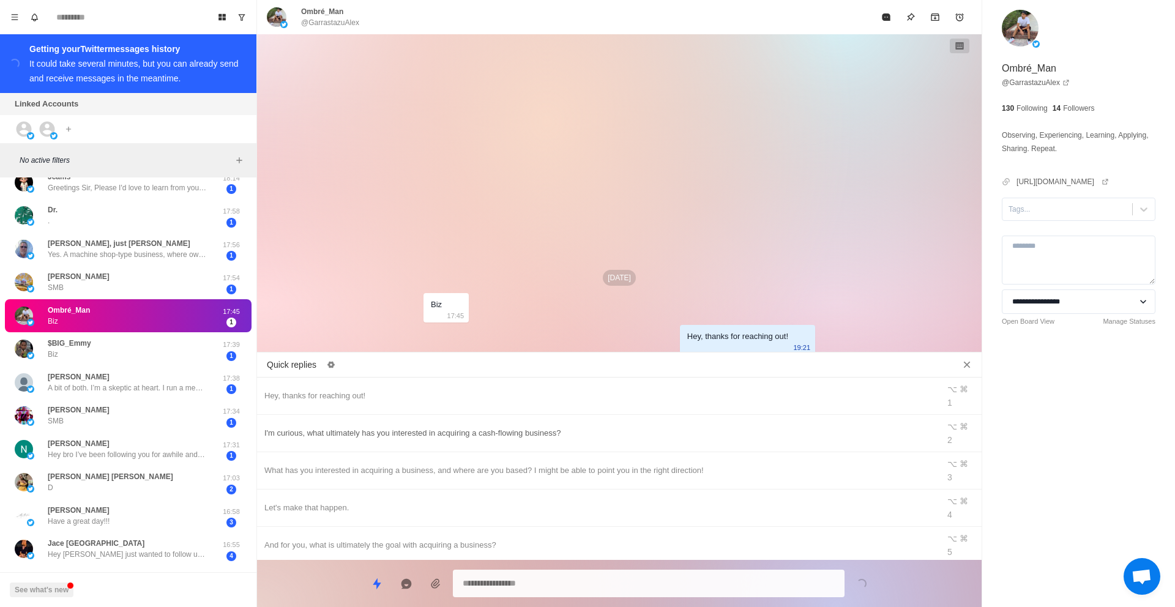
click at [543, 426] on div "I'm curious, what ultimately has you interested in acquiring a cash-flowing bus…" at bounding box center [597, 432] width 667 height 13
type textarea "**********"
click at [858, 579] on icon "Send message" at bounding box center [862, 583] width 8 height 9
type textarea "*"
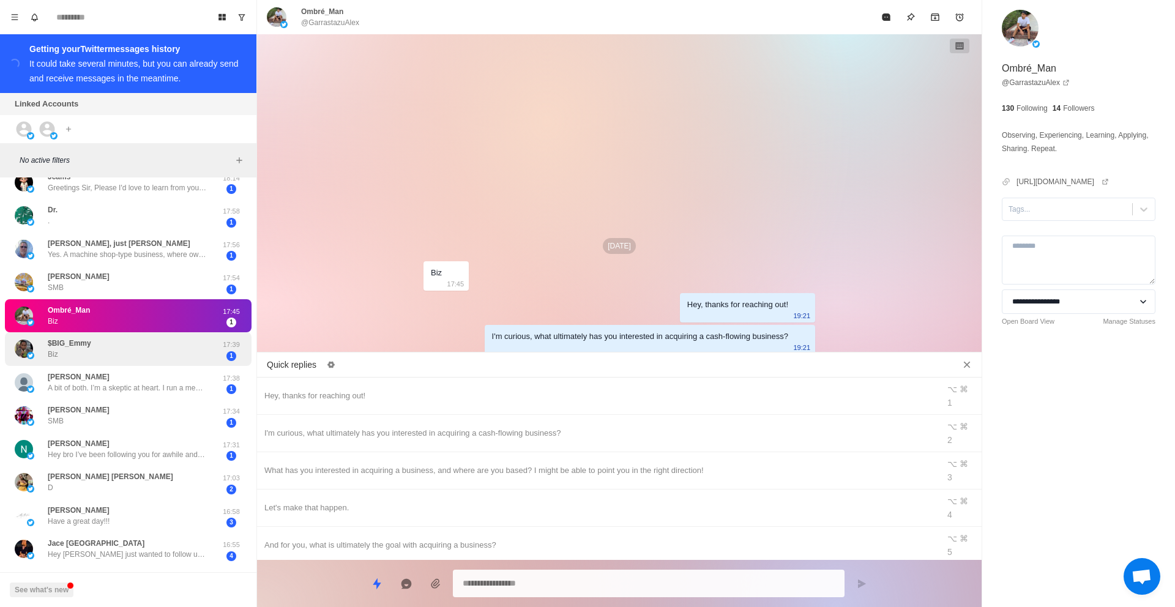
click at [73, 352] on div "$BIG_Emmy Biz" at bounding box center [69, 349] width 43 height 22
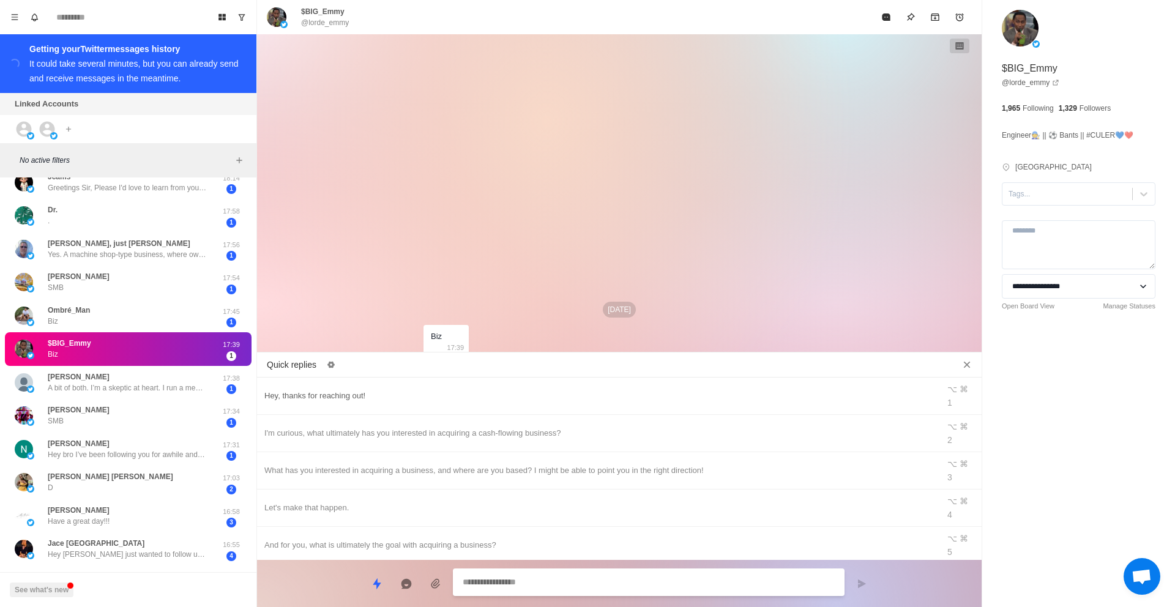
type textarea "*"
click at [403, 389] on div "Hey, thanks for reaching out!" at bounding box center [597, 395] width 667 height 13
type textarea "**********"
click at [928, 17] on button "Archive" at bounding box center [935, 17] width 24 height 24
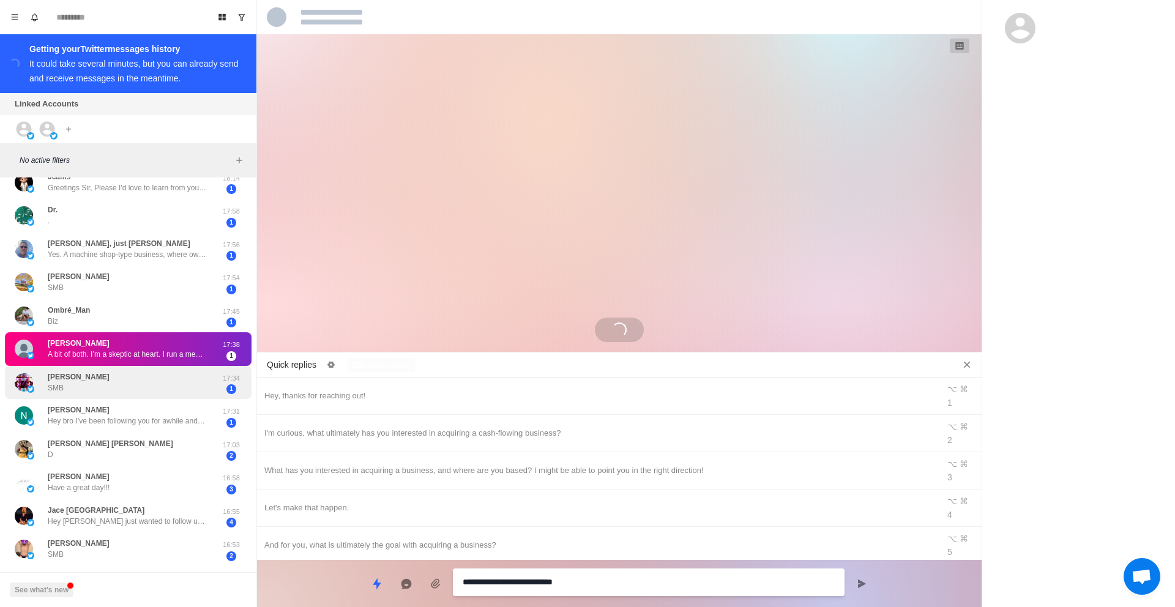
scroll to position [390, 0]
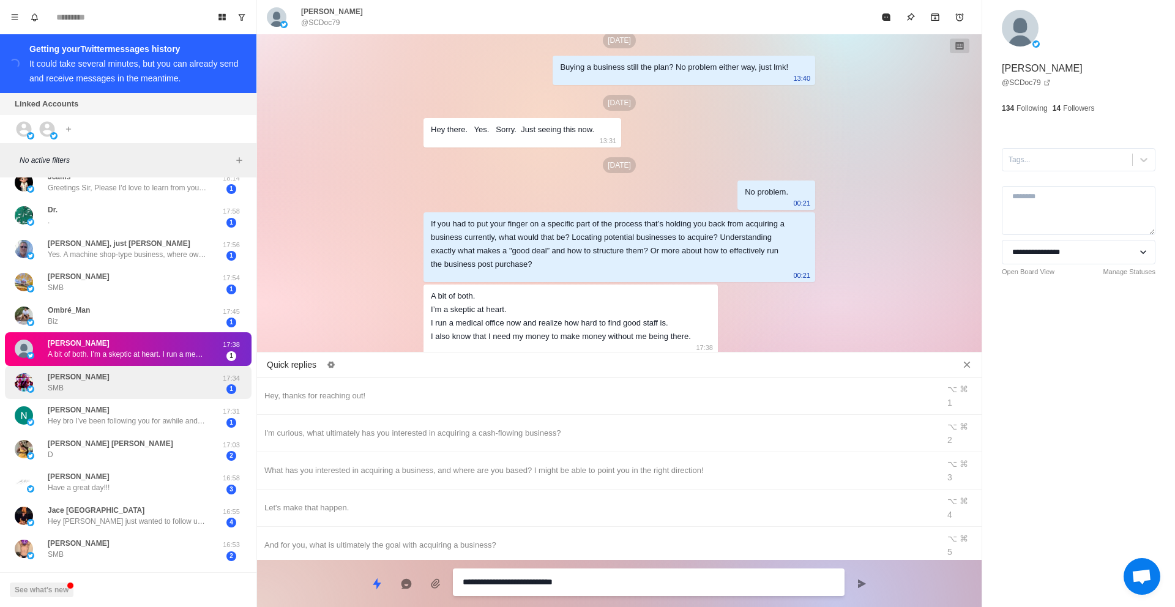
click at [173, 387] on div "[PERSON_NAME] SMB" at bounding box center [115, 383] width 201 height 24
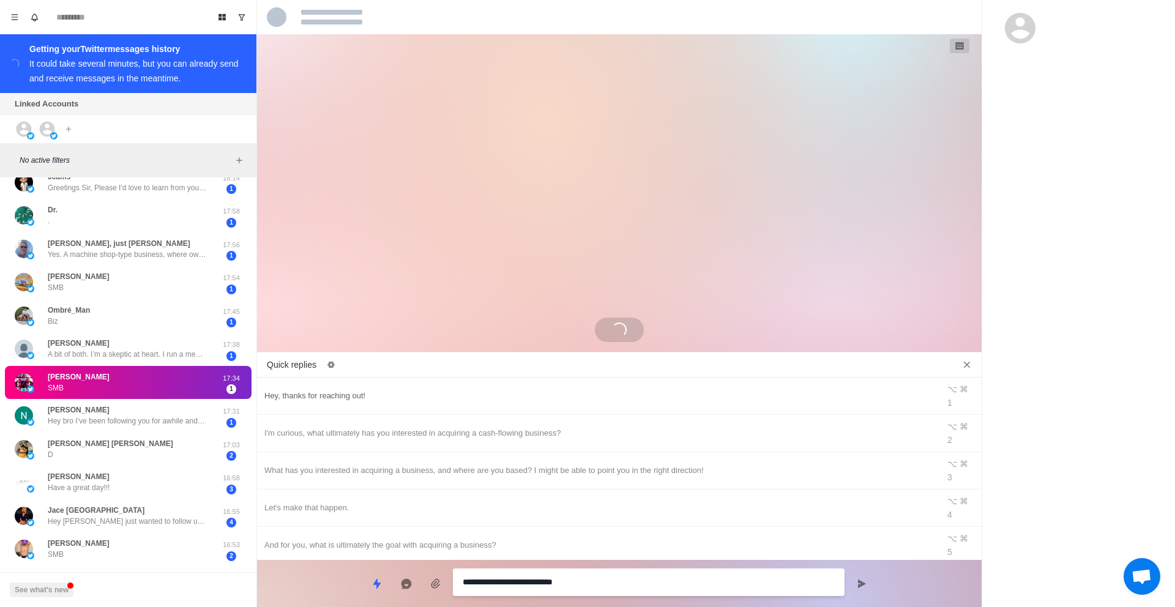
scroll to position [0, 0]
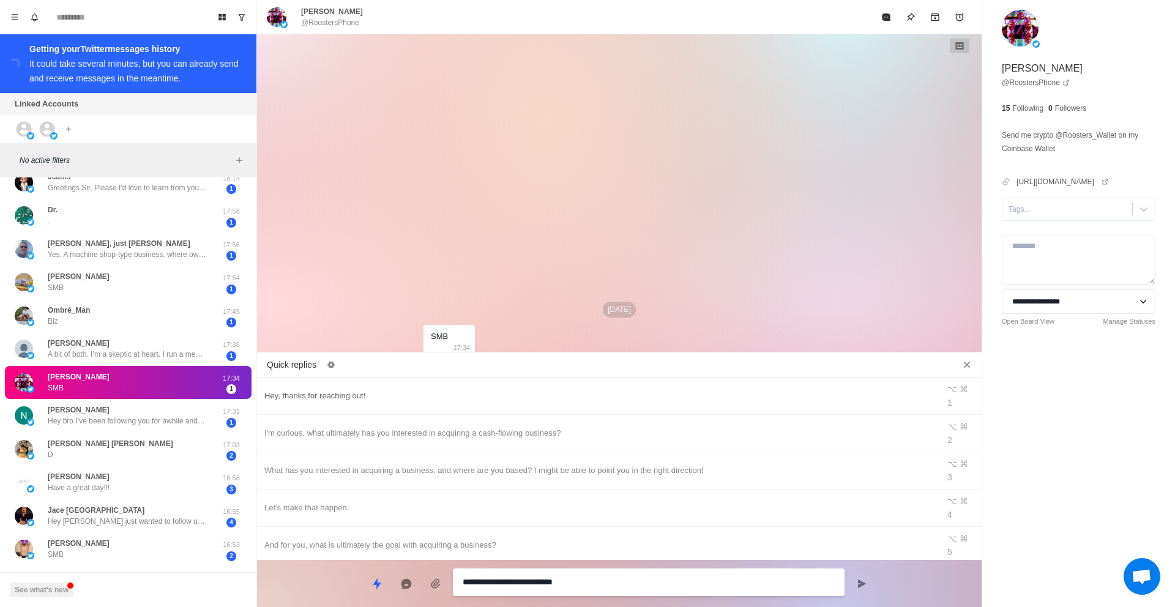
click at [396, 389] on div "Hey, thanks for reaching out!" at bounding box center [597, 395] width 667 height 13
click at [860, 584] on icon "Send message" at bounding box center [862, 583] width 8 height 9
type textarea "*"
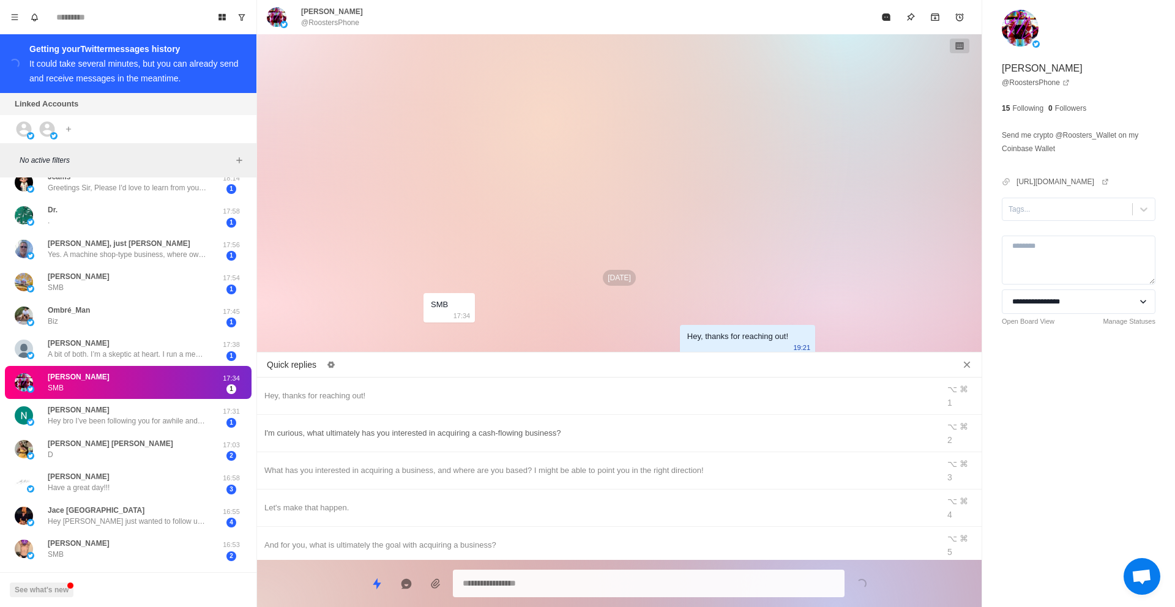
click at [563, 426] on div "I'm curious, what ultimately has you interested in acquiring a cash-flowing bus…" at bounding box center [597, 432] width 667 height 13
type textarea "**********"
click at [865, 587] on icon "Send message" at bounding box center [862, 584] width 10 height 10
type textarea "*"
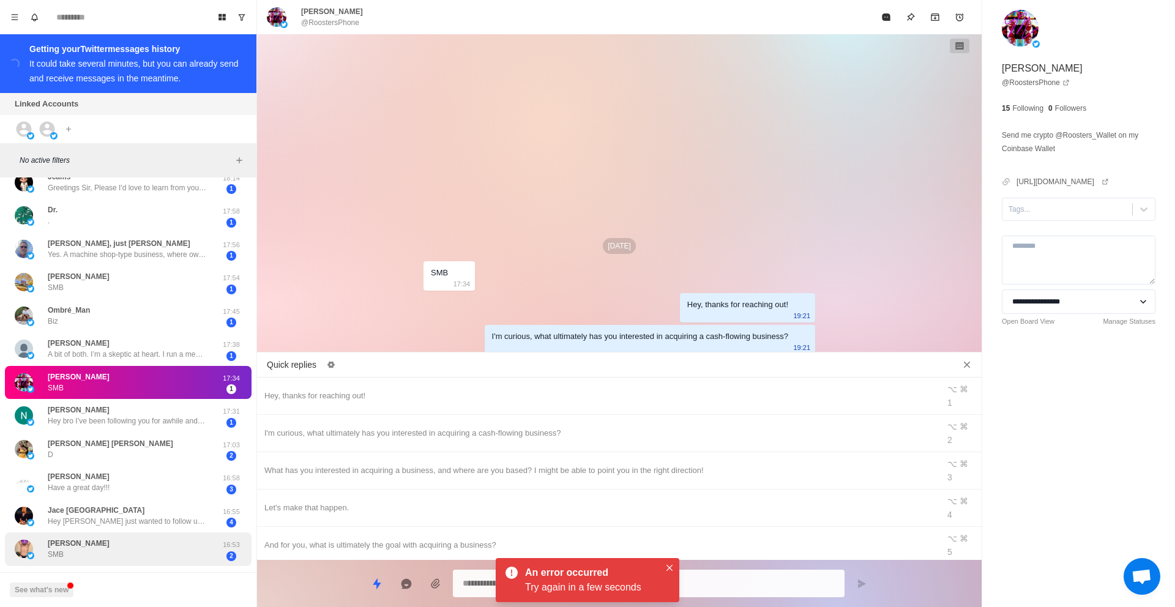
click at [139, 554] on div "[PERSON_NAME] SMB" at bounding box center [115, 549] width 201 height 24
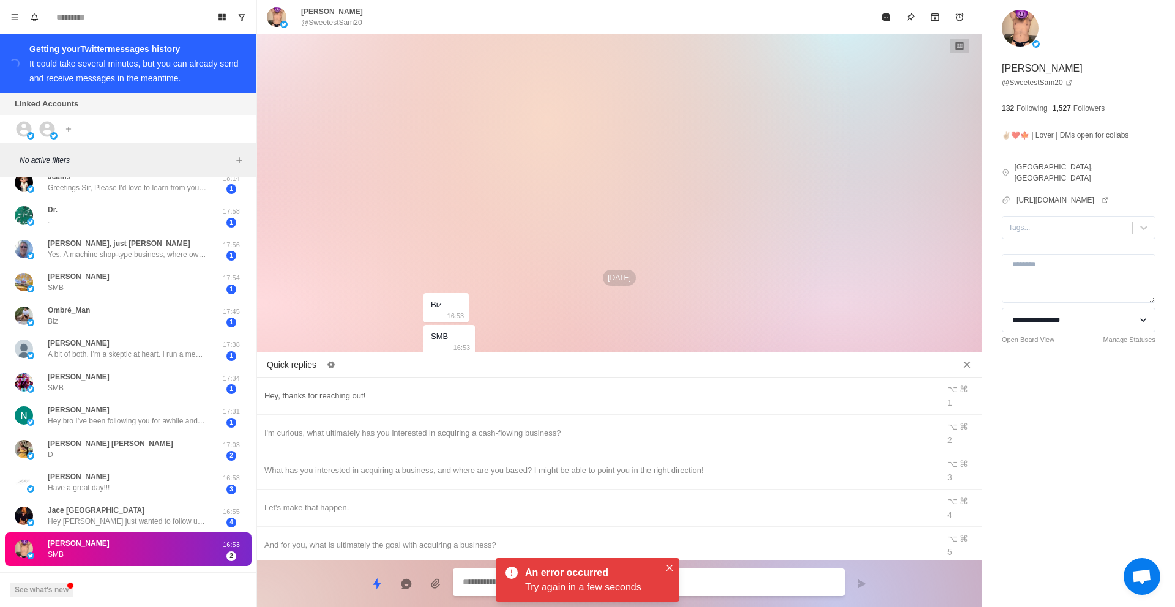
type textarea "*"
click at [398, 389] on div "Hey, thanks for reaching out!" at bounding box center [597, 395] width 667 height 13
type textarea "**********"
click at [863, 582] on icon "Send message" at bounding box center [862, 583] width 8 height 9
type textarea "*"
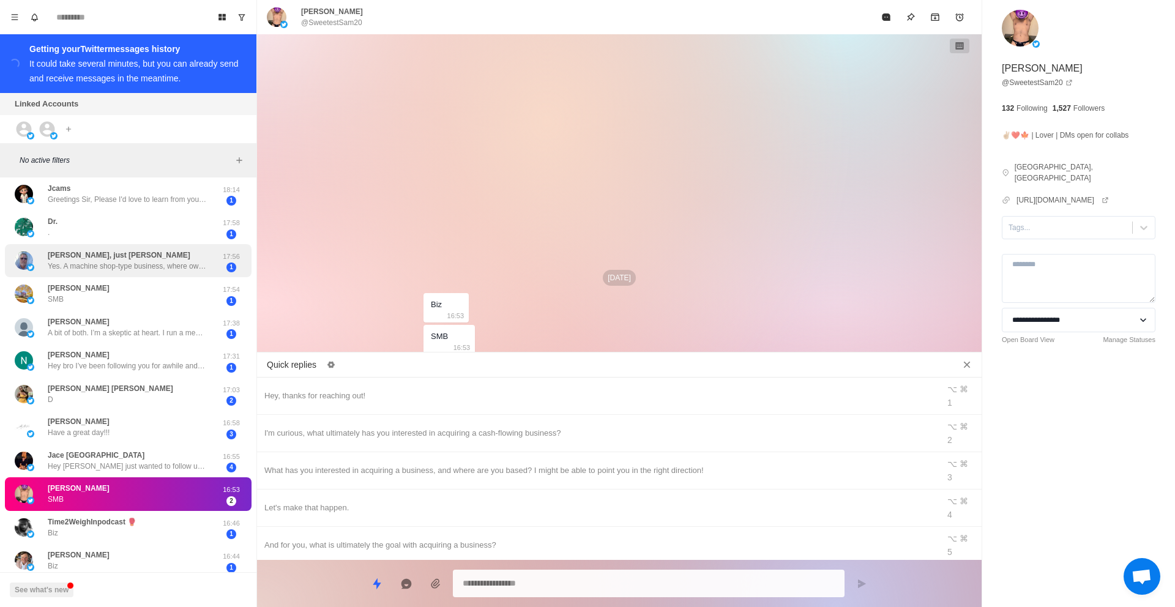
scroll to position [575, 0]
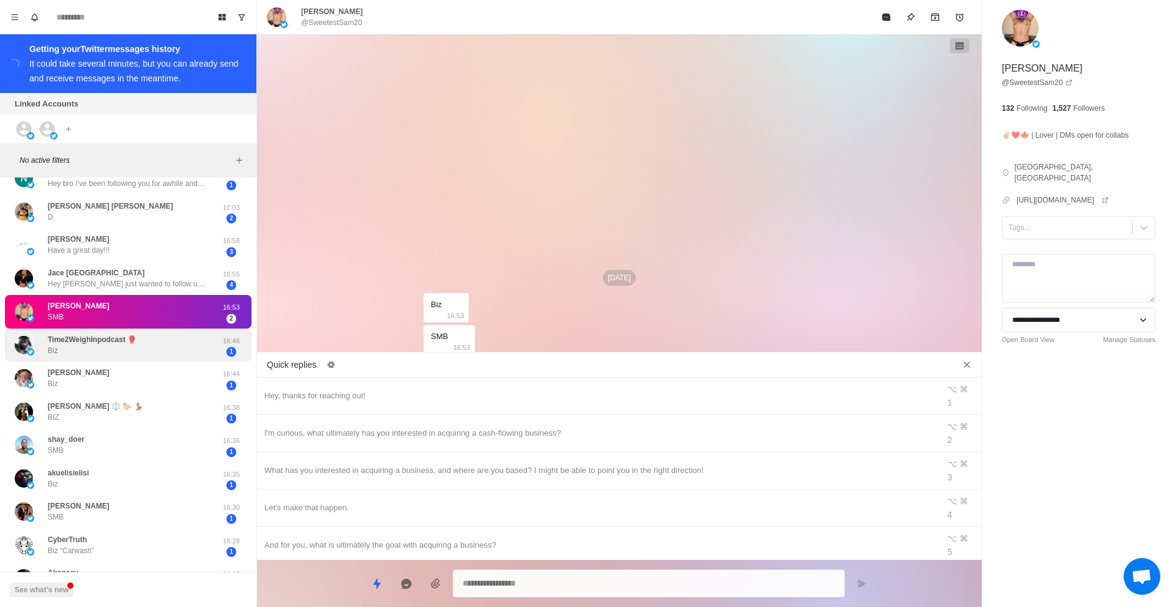
click at [133, 359] on div "Time2WeighInpodcast 🥊 Biz 16:46 1" at bounding box center [128, 346] width 247 height 34
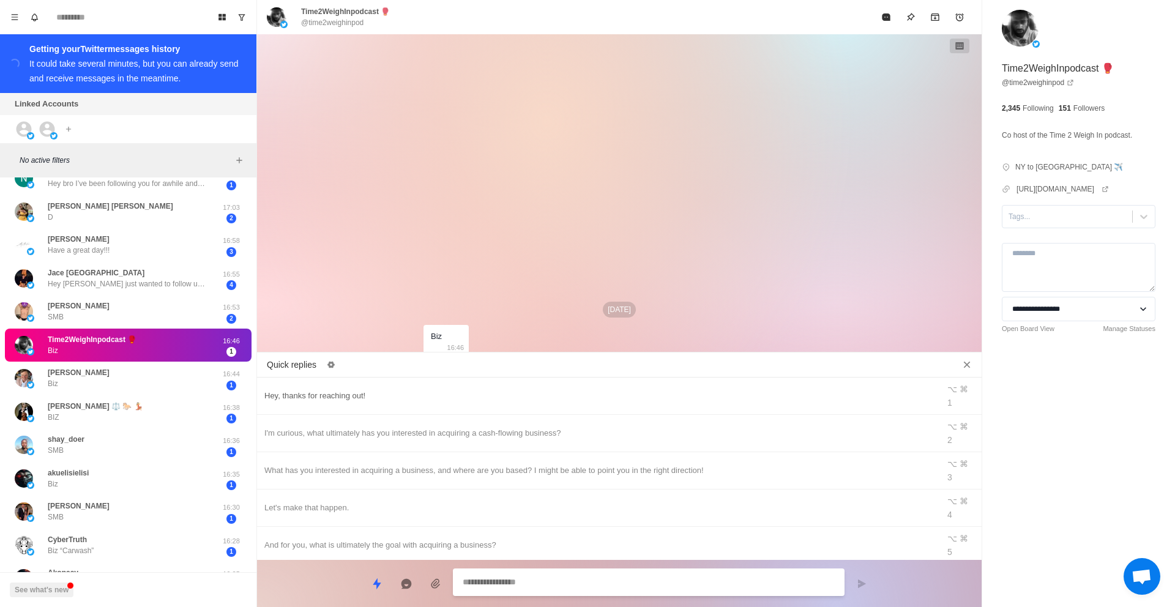
type textarea "*"
click at [377, 389] on div "Hey, thanks for reaching out!" at bounding box center [597, 395] width 667 height 13
type textarea "**********"
click at [864, 578] on button "Send message" at bounding box center [861, 583] width 24 height 24
type textarea "*"
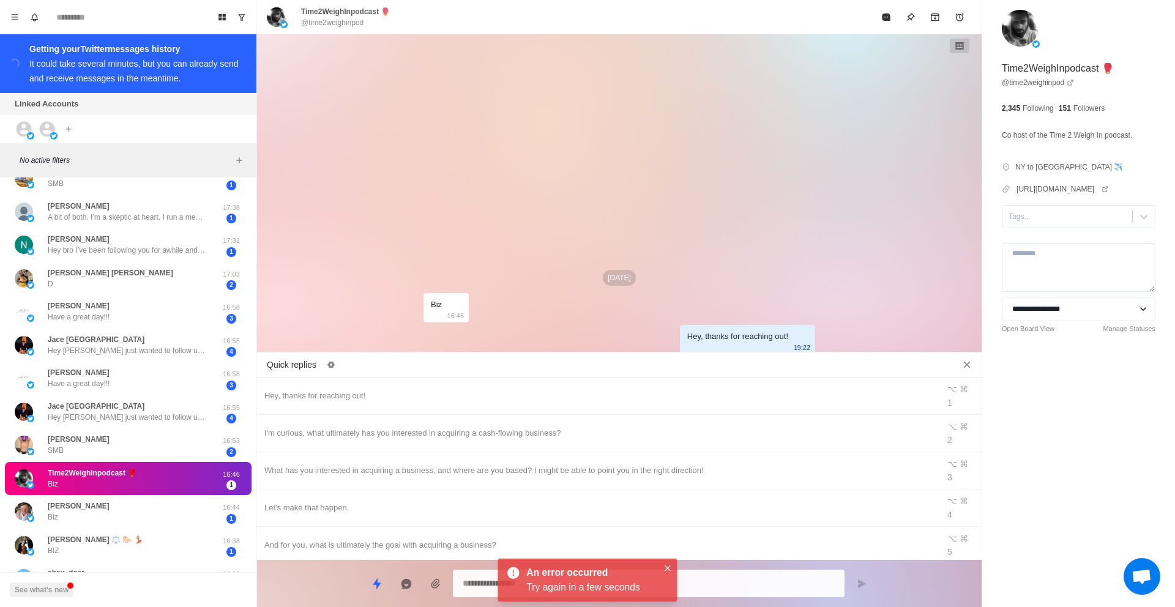
scroll to position [642, 0]
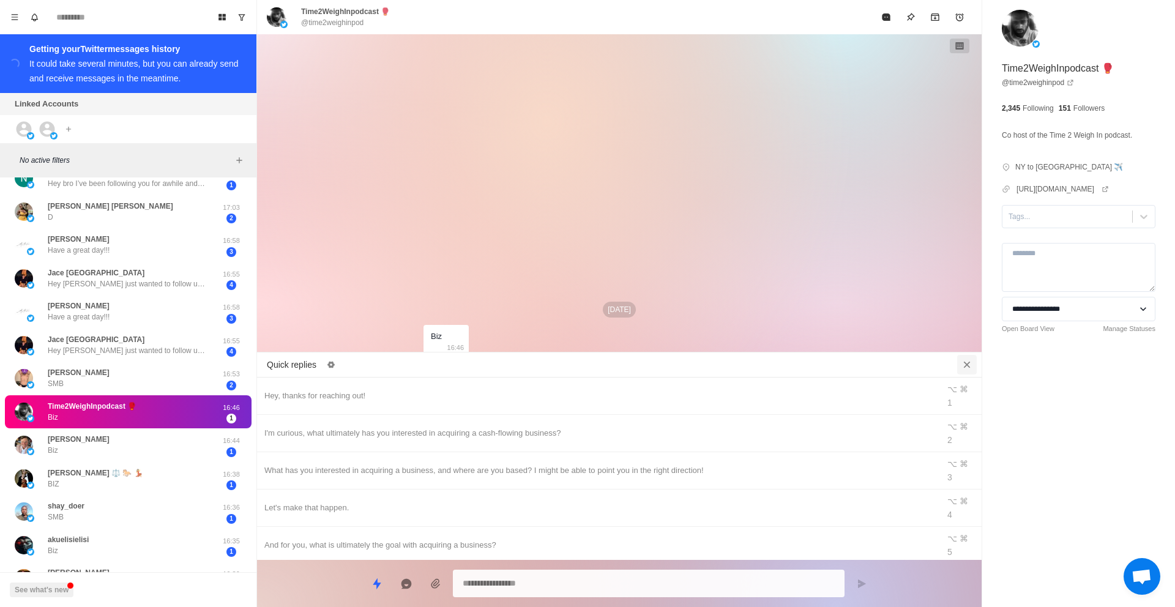
click at [969, 360] on icon "Close quick replies" at bounding box center [967, 365] width 12 height 12
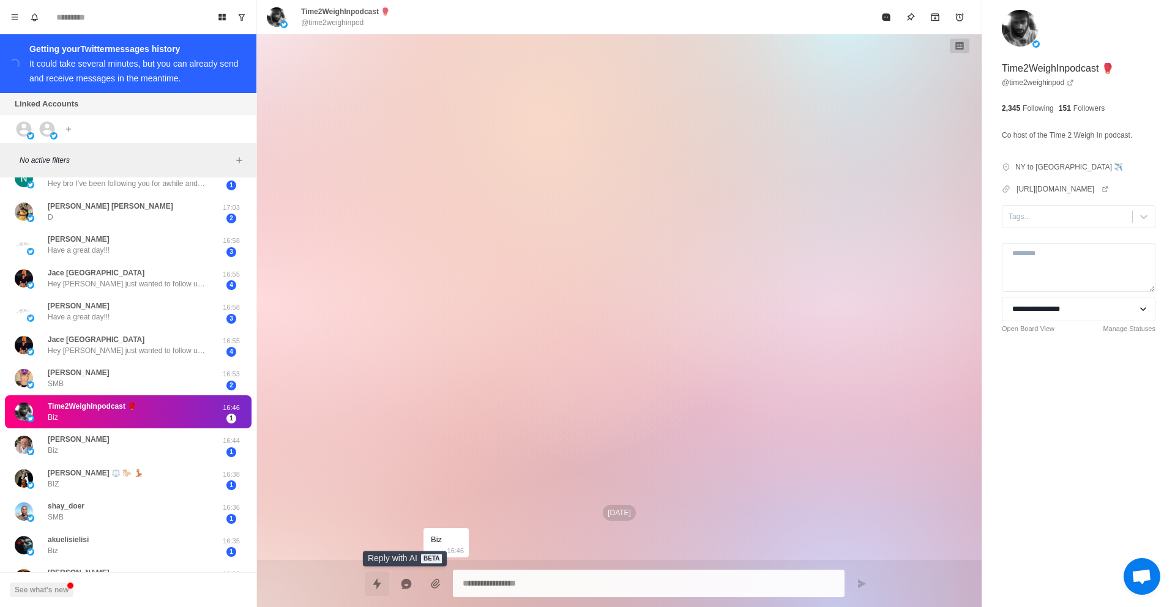
click at [376, 582] on icon "Quick replies" at bounding box center [377, 583] width 8 height 11
type textarea "*"
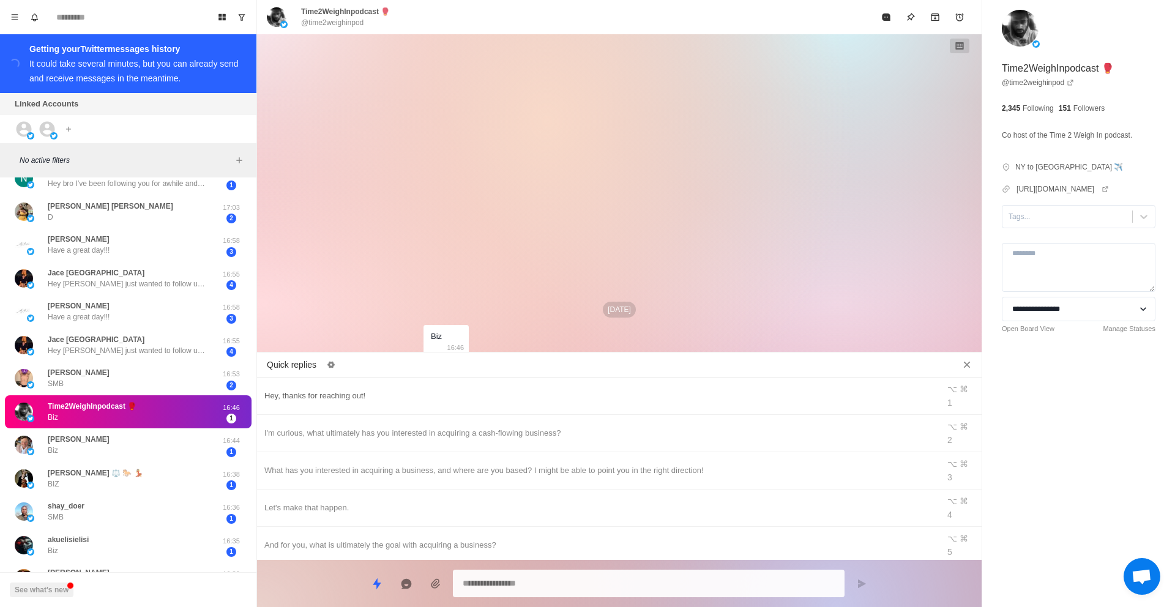
click at [361, 389] on div "Hey, thanks for reaching out!" at bounding box center [597, 395] width 667 height 13
type textarea "**********"
click at [862, 584] on icon "Send message" at bounding box center [862, 584] width 10 height 10
type textarea "*"
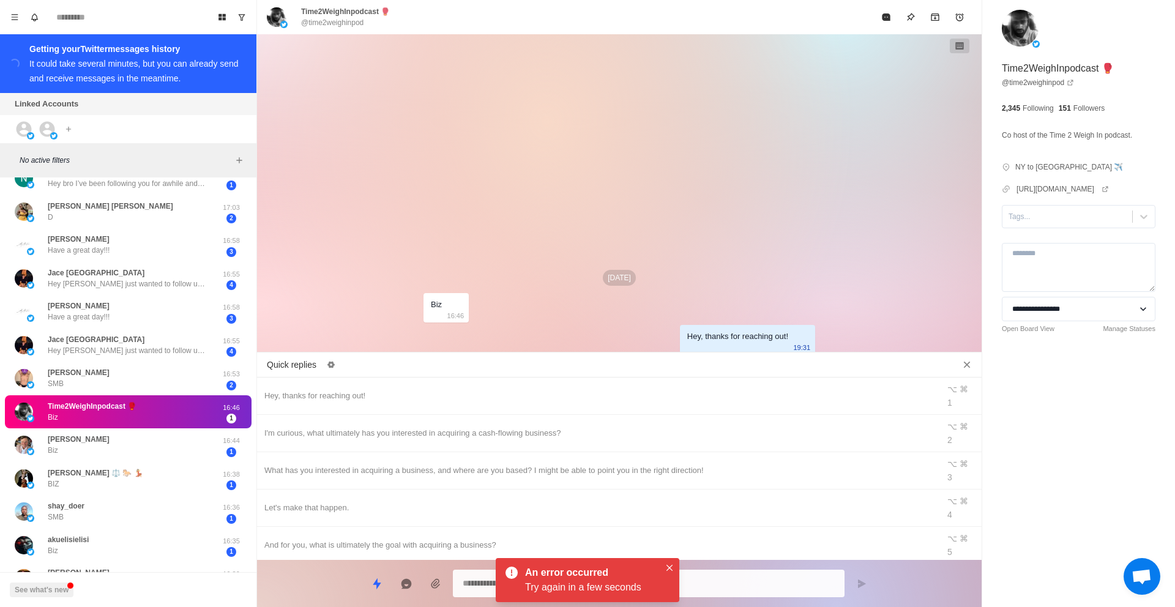
drag, startPoint x: 971, startPoint y: 365, endPoint x: 969, endPoint y: 357, distance: 7.6
click at [971, 364] on icon "Close quick replies" at bounding box center [967, 365] width 12 height 12
type textarea "*"
